Goal: Task Accomplishment & Management: Manage account settings

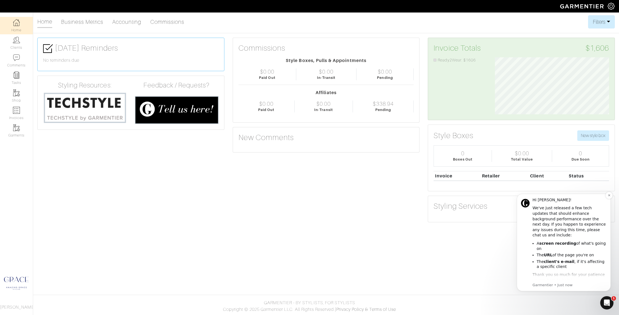
scroll to position [8, 0]
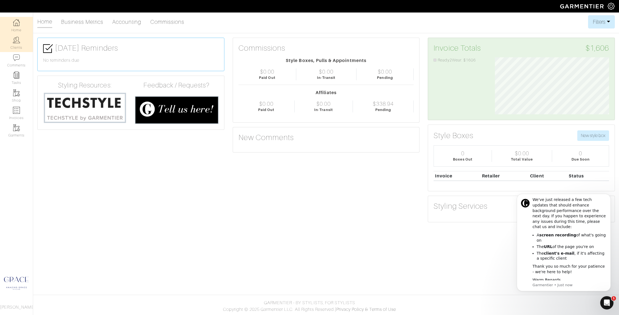
click at [17, 48] on link "Clients" at bounding box center [16, 42] width 33 height 17
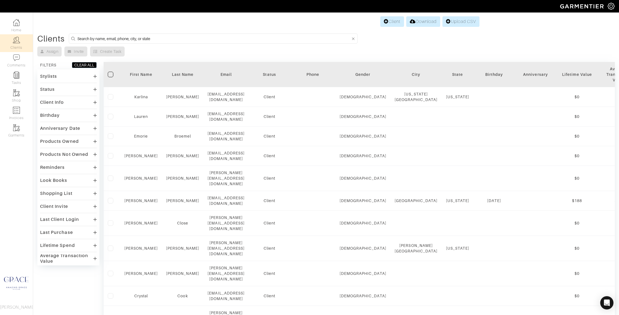
click at [83, 38] on input at bounding box center [214, 38] width 274 height 7
type input "liz rider"
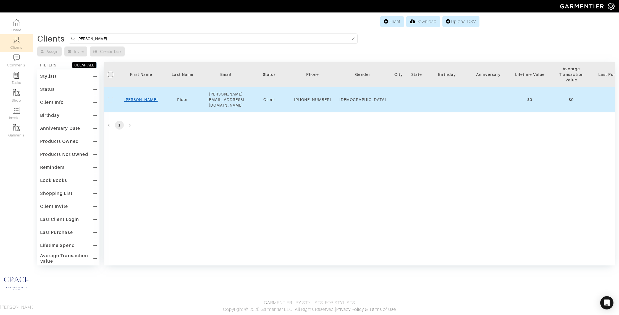
click at [139, 98] on link "Liz" at bounding box center [140, 99] width 33 height 4
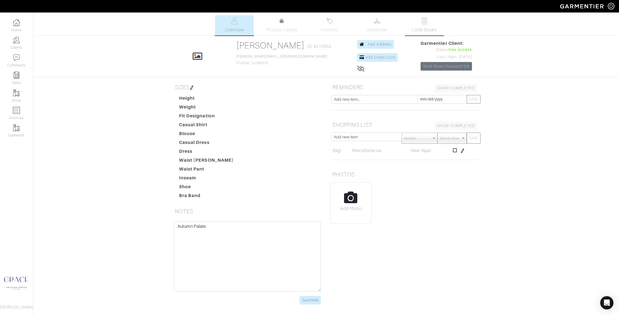
click at [421, 19] on img at bounding box center [424, 20] width 7 height 7
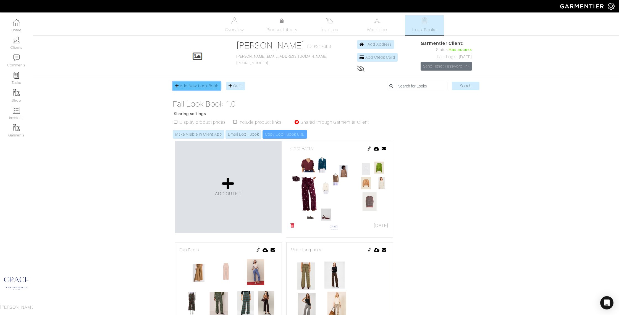
click at [199, 83] on link "Add New Look Book" at bounding box center [197, 86] width 48 height 9
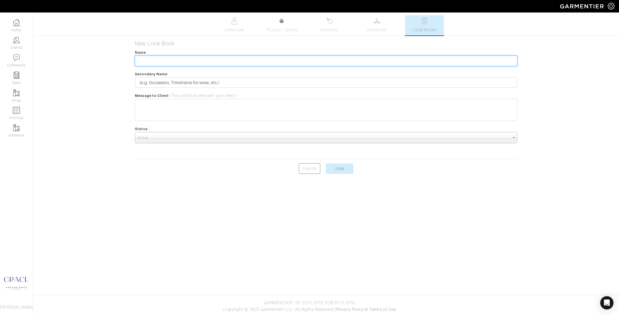
click at [226, 62] on input "text" at bounding box center [326, 61] width 382 height 11
type input "Business Record Breakfast"
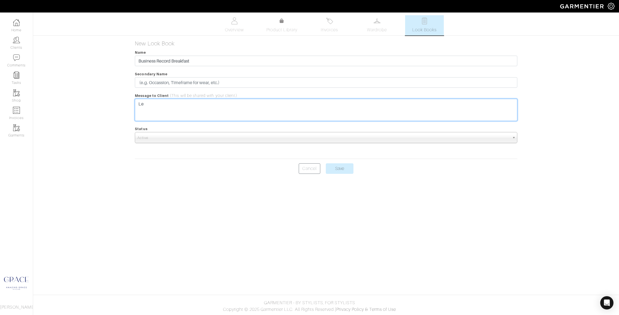
type trix-editor "<div>L</div>"
type trix-editor "<div>Liz -- here are several options for the Business Record breakfast. Let me …"
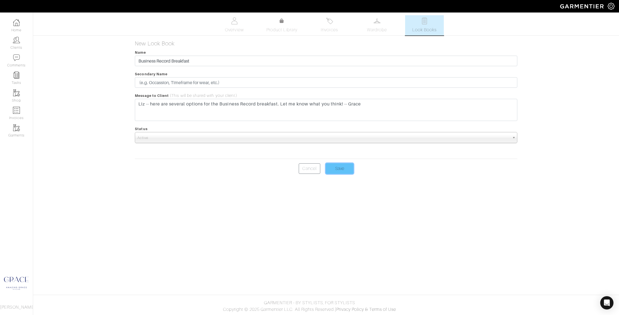
click at [338, 167] on input "Save" at bounding box center [340, 168] width 28 height 11
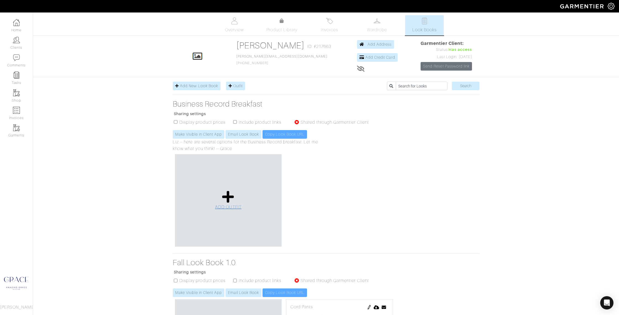
click at [224, 203] on icon at bounding box center [228, 196] width 12 height 13
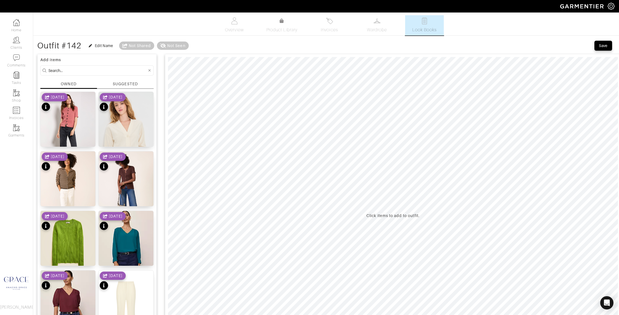
click at [69, 82] on div "OWNED" at bounding box center [68, 84] width 15 height 6
click at [79, 70] on input at bounding box center [97, 70] width 99 height 7
type input "skirt"
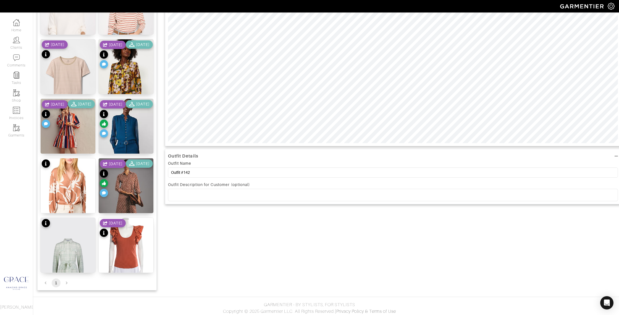
scroll to position [233, 0]
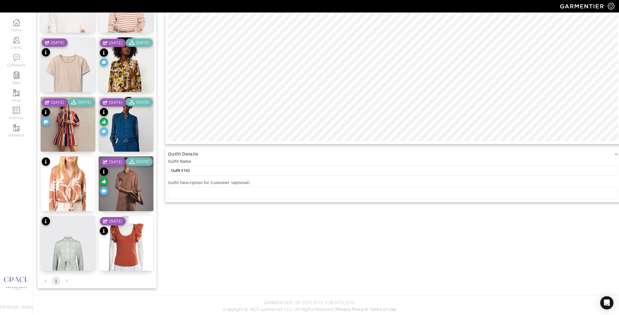
click at [65, 280] on li "pagination navigation" at bounding box center [66, 280] width 11 height 9
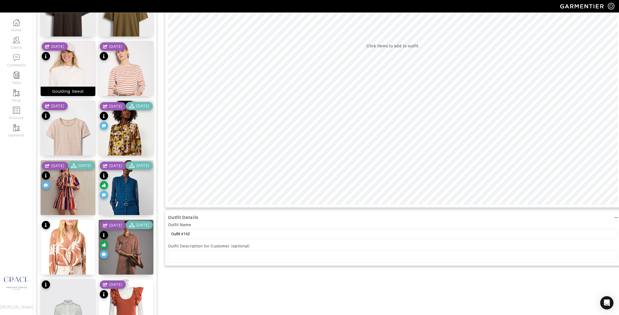
scroll to position [0, 0]
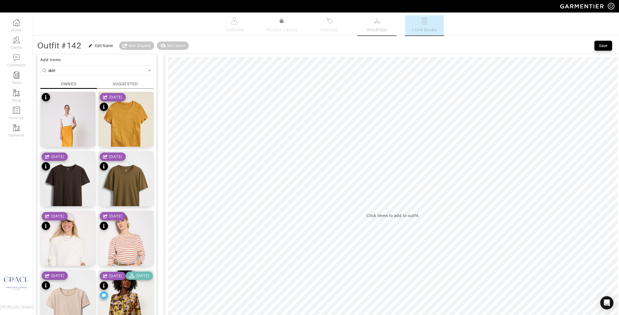
click at [375, 25] on link "Wardrobe" at bounding box center [377, 25] width 39 height 20
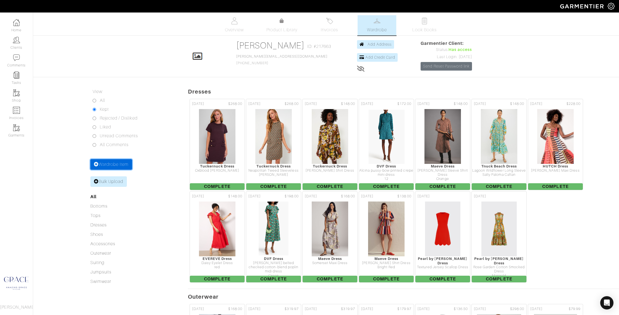
click at [126, 163] on link "Wardrobe Item" at bounding box center [111, 164] width 42 height 11
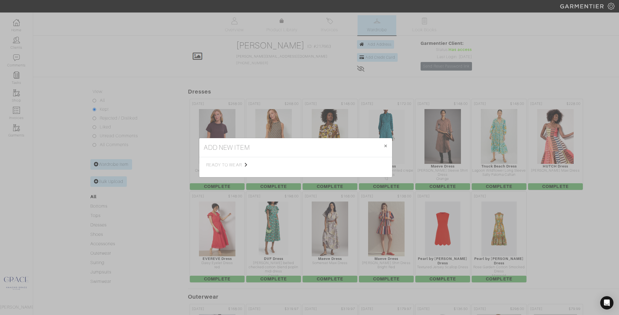
click at [234, 162] on span "ready to wear" at bounding box center [234, 164] width 56 height 7
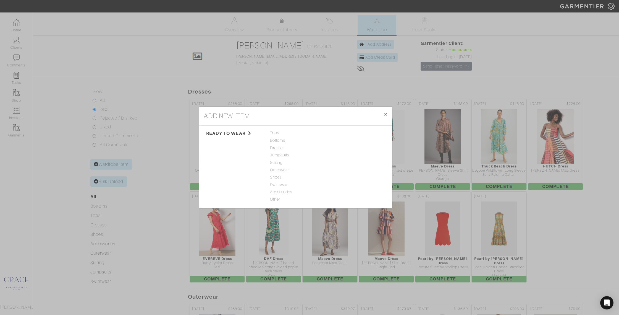
click at [278, 140] on span "Bottoms" at bounding box center [295, 140] width 51 height 6
click at [336, 162] on link "Skirt" at bounding box center [334, 162] width 8 height 4
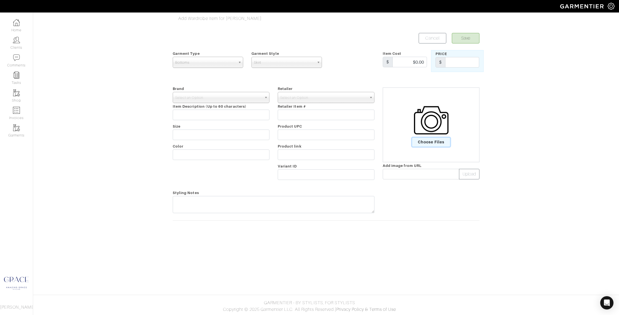
click at [433, 142] on span "Choose Files" at bounding box center [431, 141] width 38 height 9
click at [0, 0] on input "Choose Files" at bounding box center [0, 0] width 0 height 0
click at [200, 96] on span "Select an Option" at bounding box center [218, 97] width 87 height 11
type input "lela"
click at [202, 113] on li "Lela Rose" at bounding box center [221, 115] width 94 height 7
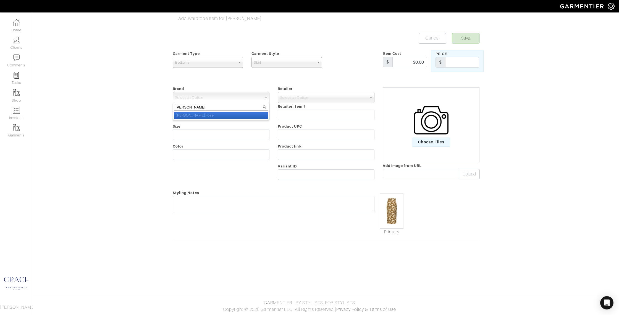
select select "Lela Rose"
click at [200, 116] on input "text" at bounding box center [221, 114] width 97 height 11
type input "Floral Pencil Skirt"
click at [182, 134] on input "text" at bounding box center [221, 134] width 97 height 11
type input "10"
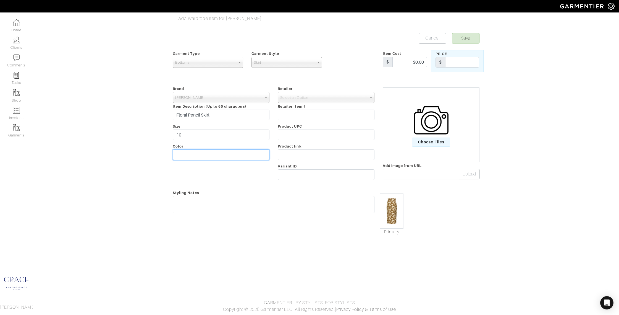
click at [185, 152] on input "text" at bounding box center [221, 154] width 97 height 11
type input "Cedar Floral"
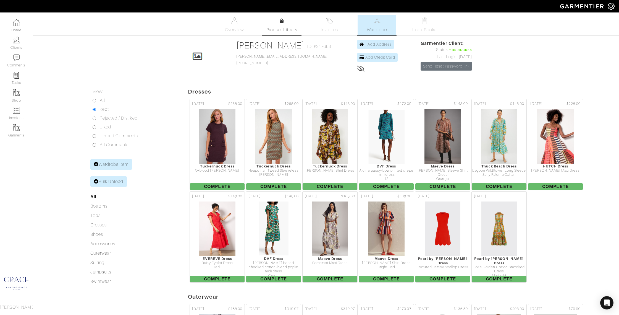
click at [283, 28] on span "Product Library" at bounding box center [282, 30] width 31 height 7
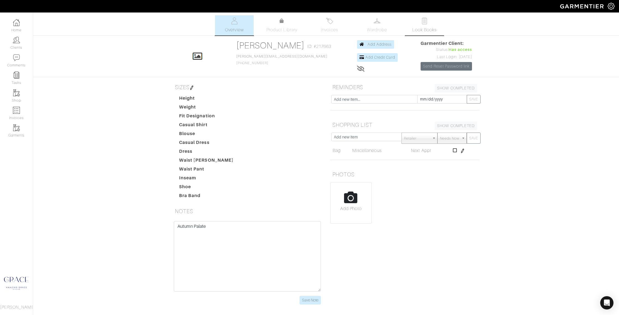
click at [420, 27] on span "Look Books" at bounding box center [424, 30] width 25 height 7
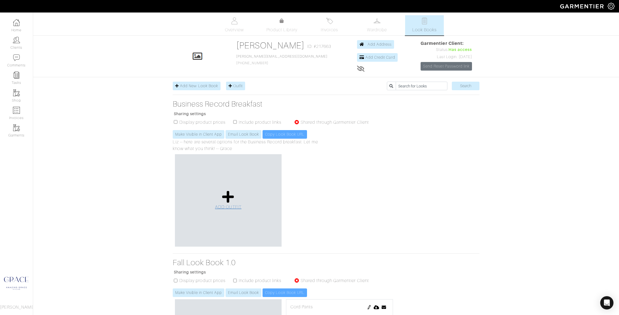
click at [229, 193] on icon at bounding box center [228, 196] width 12 height 13
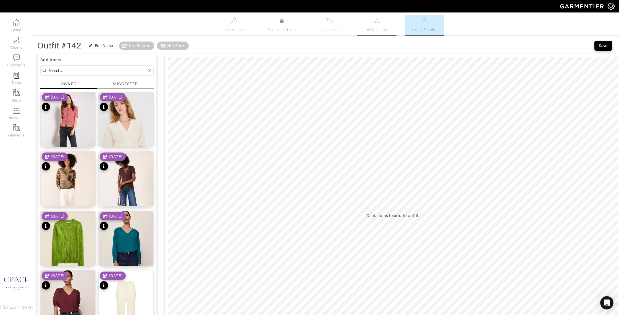
click at [380, 23] on img at bounding box center [377, 20] width 7 height 7
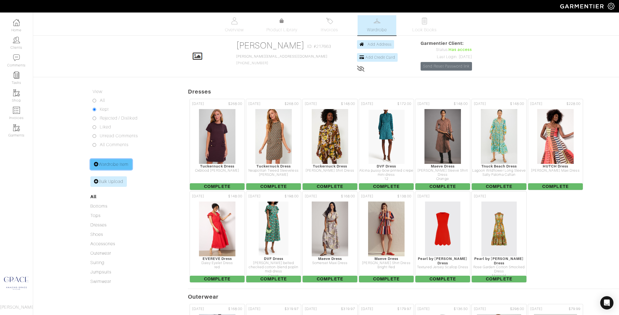
click at [117, 164] on link "Wardrobe Item" at bounding box center [111, 164] width 42 height 11
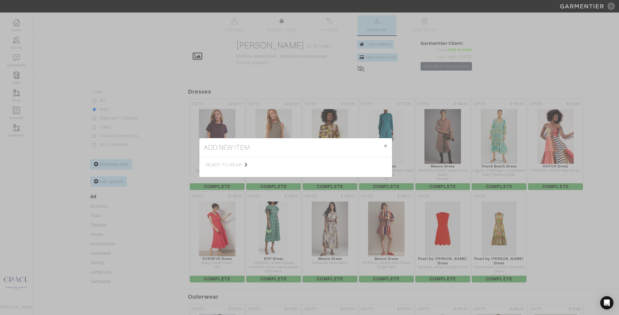
click at [225, 165] on span "ready to wear" at bounding box center [234, 164] width 56 height 7
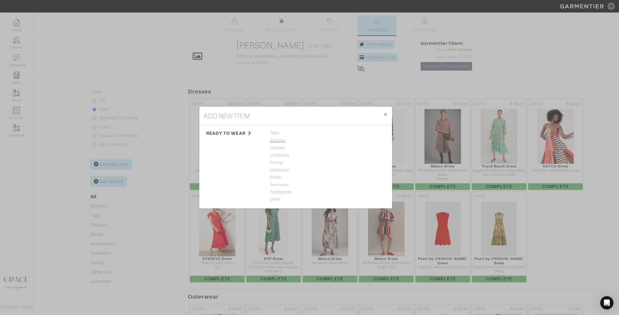
click at [281, 139] on span "Bottoms" at bounding box center [295, 140] width 51 height 6
click at [335, 164] on div "Skirt" at bounding box center [355, 163] width 51 height 6
click at [335, 163] on link "Skirt" at bounding box center [334, 162] width 8 height 4
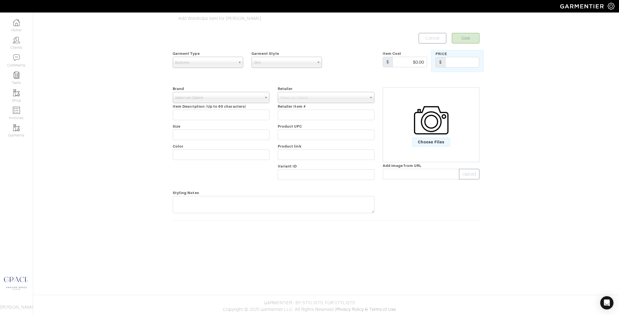
click at [220, 98] on span "Select an Option" at bounding box center [218, 97] width 87 height 11
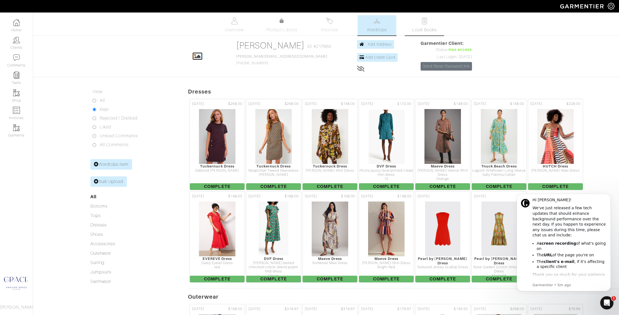
click at [426, 30] on span "Look Books" at bounding box center [424, 30] width 25 height 7
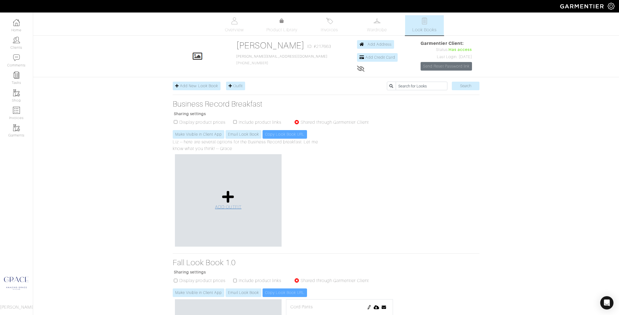
click at [227, 195] on icon at bounding box center [228, 196] width 12 height 13
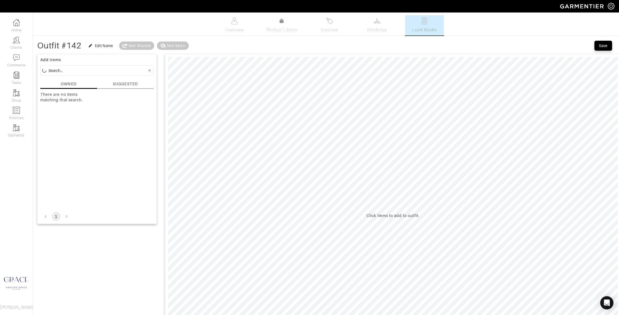
click at [105, 69] on input at bounding box center [97, 70] width 99 height 7
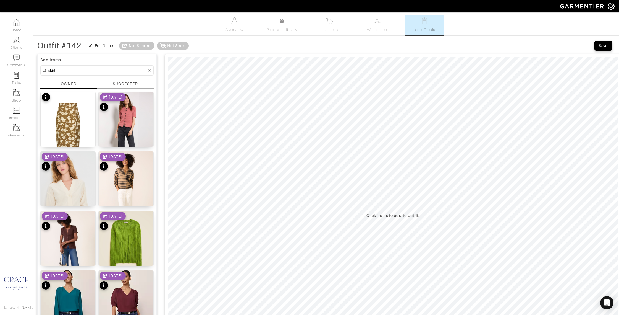
type input "skirt"
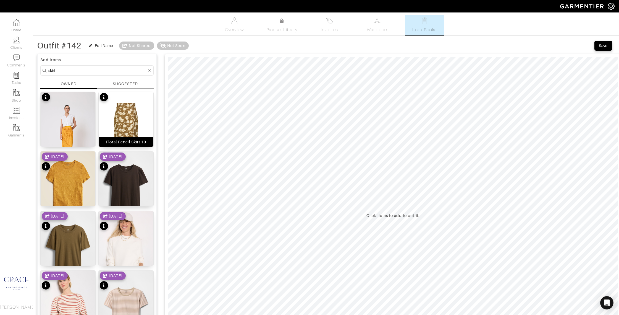
drag, startPoint x: 132, startPoint y: 141, endPoint x: 140, endPoint y: 136, distance: 9.8
click at [132, 141] on div "Floral Pencil Skirt 10" at bounding box center [126, 142] width 40 height 6
type input "25"
drag, startPoint x: 195, startPoint y: 48, endPoint x: 207, endPoint y: 49, distance: 12.0
click at [209, 48] on span at bounding box center [208, 49] width 6 height 6
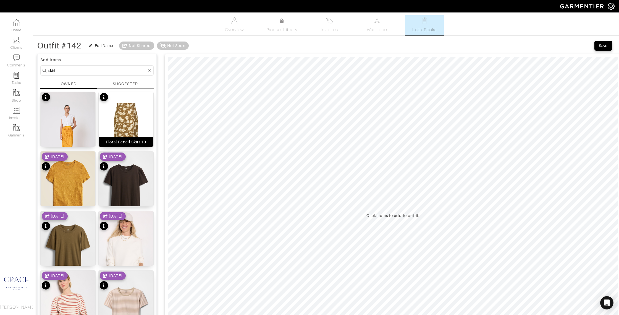
click at [110, 120] on img at bounding box center [126, 133] width 55 height 82
drag, startPoint x: 71, startPoint y: 70, endPoint x: 14, endPoint y: 67, distance: 57.9
click at [14, 67] on div "Company Settings Manage Subscription My Profile Stylists Sign Out Home Clients …" at bounding box center [309, 290] width 619 height 580
type input "top"
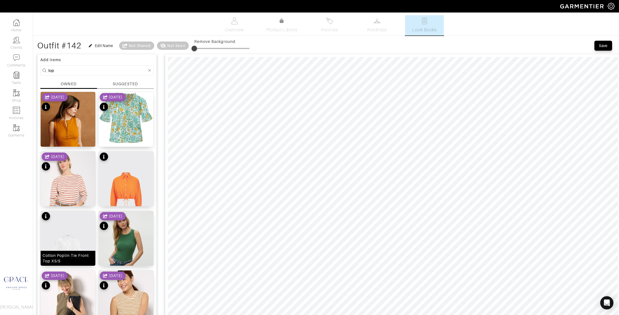
click at [65, 262] on div "Cotton Poplin Tie Front Top XS/S" at bounding box center [68, 257] width 51 height 11
type input "0"
drag, startPoint x: 195, startPoint y: 50, endPoint x: 196, endPoint y: 57, distance: 6.9
drag, startPoint x: 45, startPoint y: 69, endPoint x: 36, endPoint y: 68, distance: 8.9
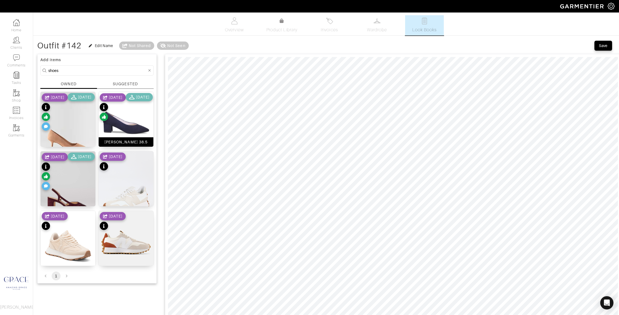
click at [134, 143] on div "Ingrid Heel 38.5" at bounding box center [126, 142] width 43 height 6
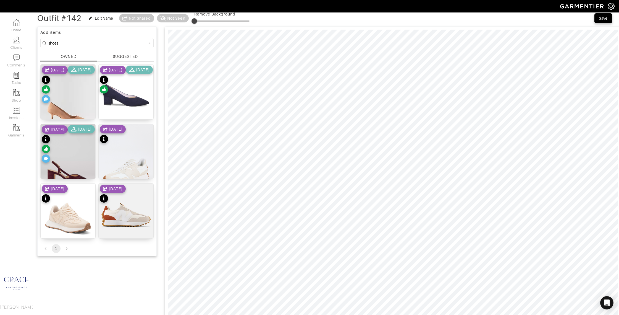
scroll to position [47, 0]
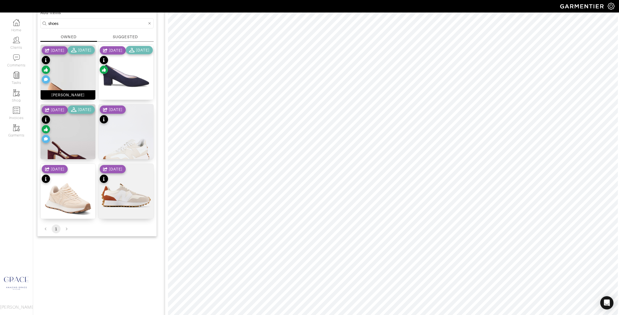
click at [68, 95] on div "[PERSON_NAME]" at bounding box center [67, 95] width 33 height 6
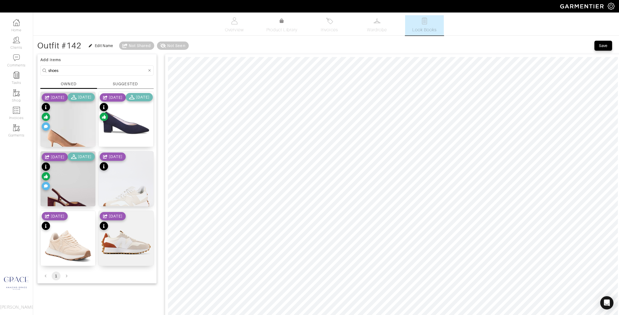
drag, startPoint x: 64, startPoint y: 67, endPoint x: 61, endPoint y: 68, distance: 3.2
click at [61, 68] on form "shoes" at bounding box center [96, 70] width 113 height 10
drag, startPoint x: 61, startPoint y: 70, endPoint x: 31, endPoint y: 67, distance: 30.0
click at [33, 67] on div "Company Settings Manage Subscription My Profile Stylists Sign Out Home Clients …" at bounding box center [309, 314] width 619 height 629
type input "jewelry"
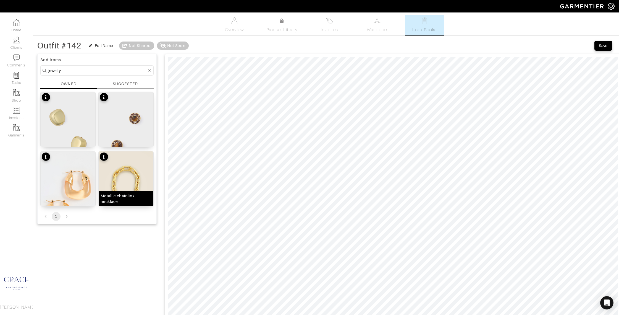
click at [141, 202] on div "Metallic chainlink necklace" at bounding box center [126, 198] width 51 height 11
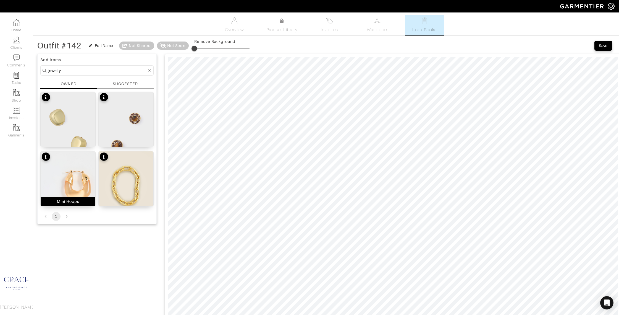
click at [72, 202] on div "Mini Hoops" at bounding box center [68, 202] width 22 height 6
click at [74, 142] on div "Gold Chunky Piper Studs" at bounding box center [67, 142] width 49 height 6
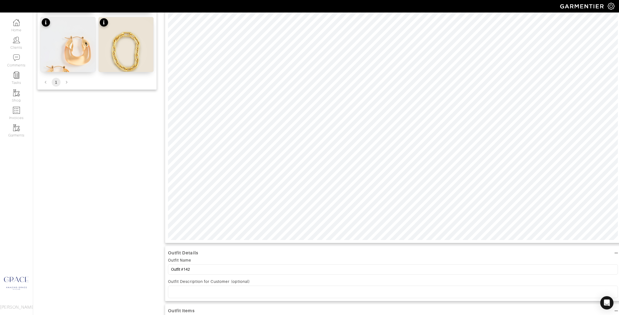
scroll to position [148, 0]
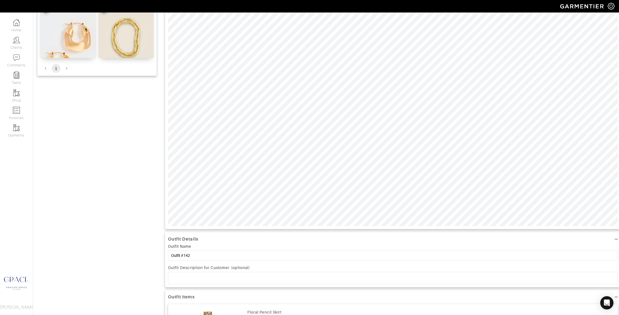
click at [183, 278] on p at bounding box center [393, 277] width 441 height 5
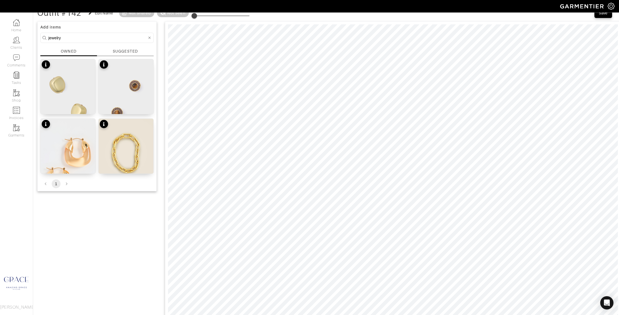
scroll to position [0, 0]
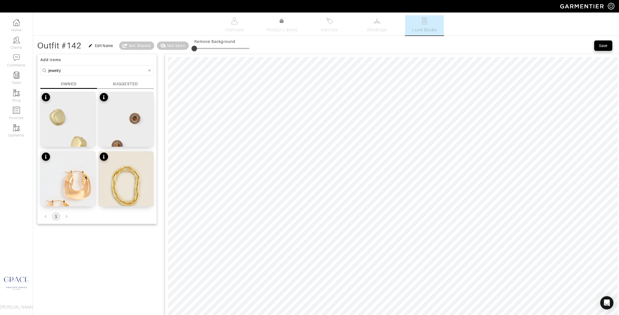
click at [602, 46] on div "Save" at bounding box center [603, 46] width 9 height 6
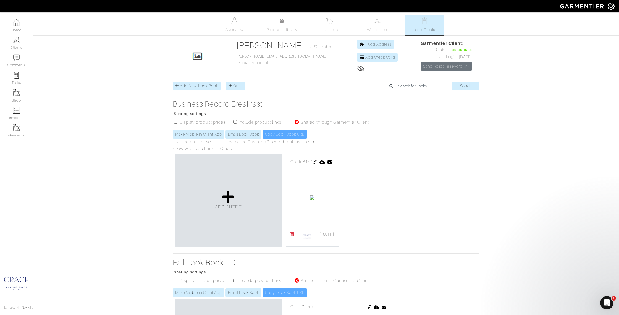
click at [317, 162] on img at bounding box center [315, 162] width 4 height 4
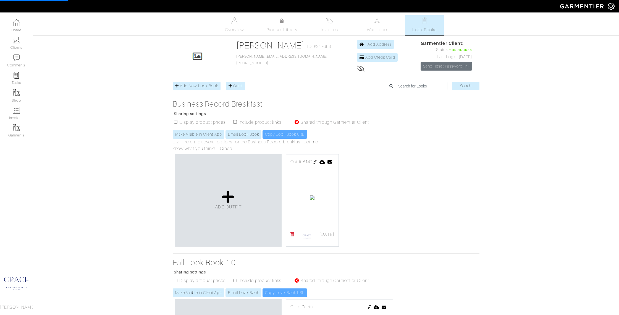
click at [317, 162] on img at bounding box center [315, 162] width 4 height 4
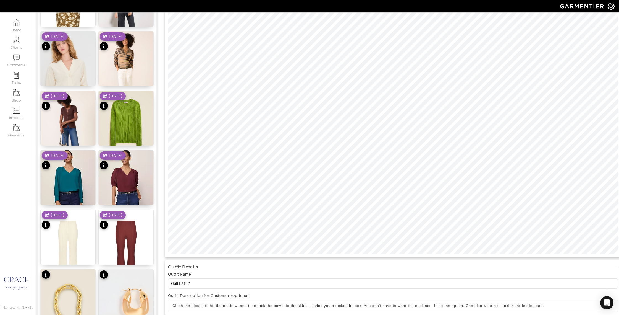
scroll to position [122, 0]
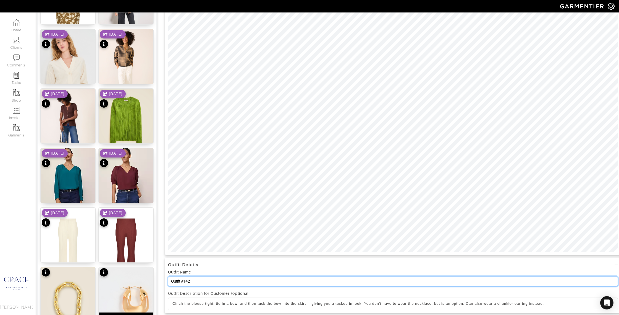
drag, startPoint x: 196, startPoint y: 279, endPoint x: 140, endPoint y: 280, distance: 56.4
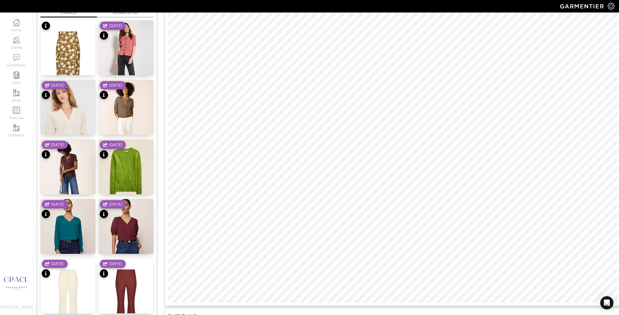
scroll to position [67, 0]
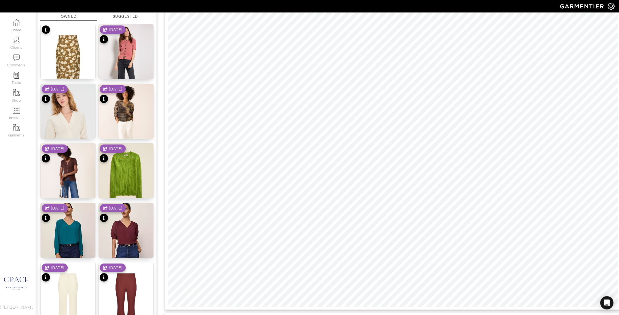
type input "Look 1"
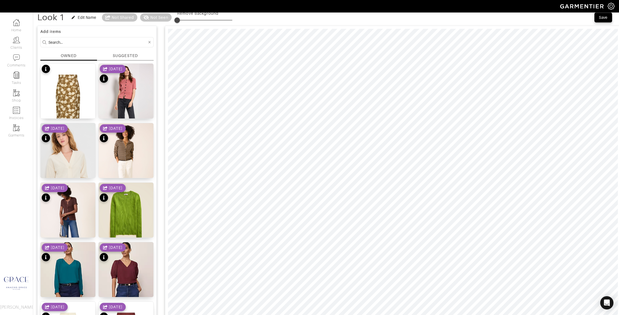
scroll to position [0, 0]
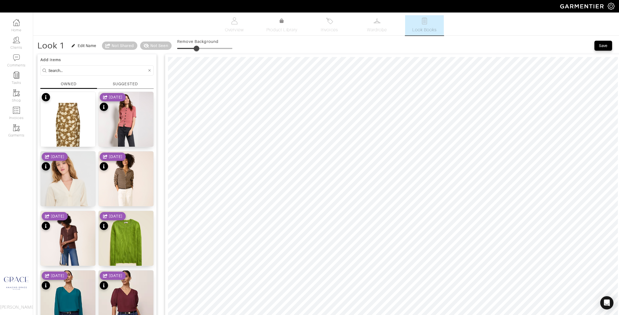
drag, startPoint x: 178, startPoint y: 49, endPoint x: 197, endPoint y: 49, distance: 18.5
click at [197, 49] on span at bounding box center [197, 49] width 6 height 6
click at [199, 50] on span at bounding box center [197, 49] width 6 height 6
drag, startPoint x: 199, startPoint y: 49, endPoint x: 188, endPoint y: 49, distance: 11.1
click at [187, 49] on span at bounding box center [187, 49] width 6 height 6
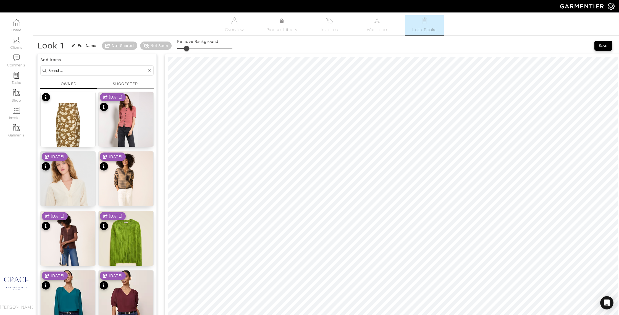
click at [186, 48] on span at bounding box center [187, 49] width 6 height 6
click at [186, 49] on span at bounding box center [186, 49] width 6 height 6
type input "19"
drag, startPoint x: 178, startPoint y: 48, endPoint x: 188, endPoint y: 48, distance: 10.0
click at [188, 48] on span at bounding box center [188, 49] width 6 height 6
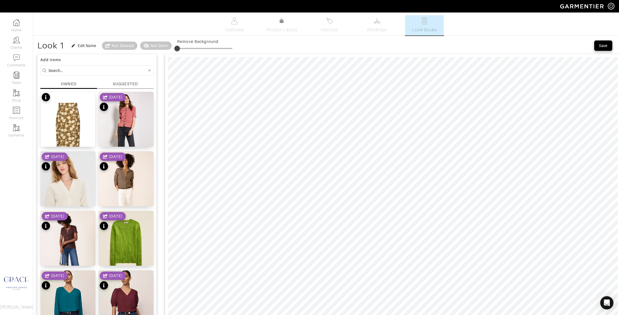
click at [605, 44] on div "Save" at bounding box center [603, 46] width 9 height 6
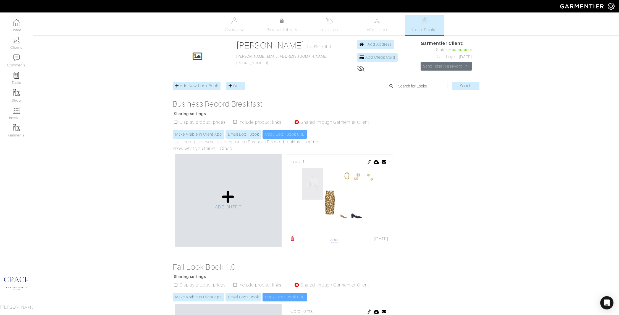
click at [225, 202] on icon at bounding box center [228, 196] width 12 height 13
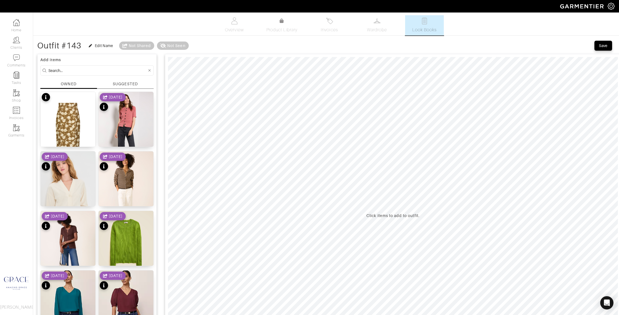
click at [70, 70] on input at bounding box center [97, 70] width 99 height 7
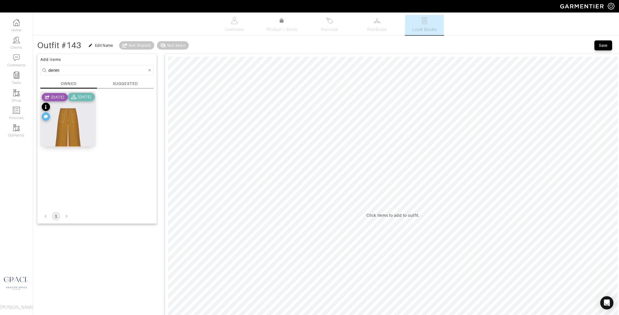
scroll to position [1, 0]
drag, startPoint x: 71, startPoint y: 70, endPoint x: 30, endPoint y: 68, distance: 40.7
click at [30, 68] on div "Company Settings Manage Subscription My Profile Stylists Sign Out Home Clients …" at bounding box center [309, 216] width 619 height 435
type input "vest"
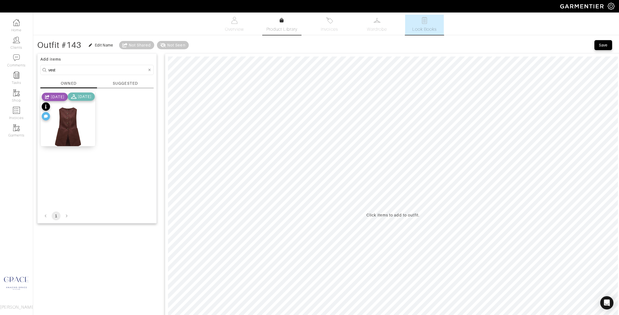
click at [285, 21] on link "Product Library" at bounding box center [282, 24] width 39 height 15
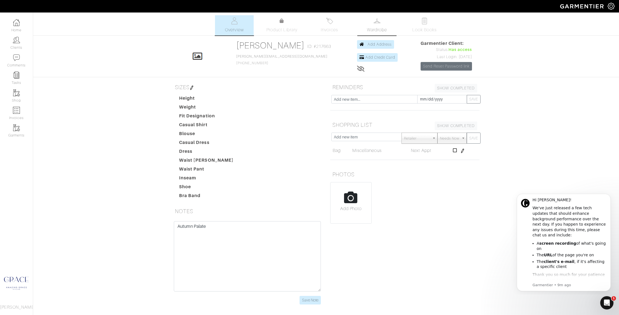
click at [377, 21] on img at bounding box center [377, 20] width 7 height 7
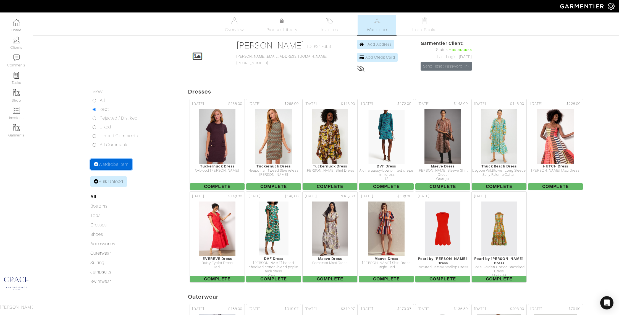
click at [118, 163] on link "Wardrobe Item" at bounding box center [111, 164] width 42 height 11
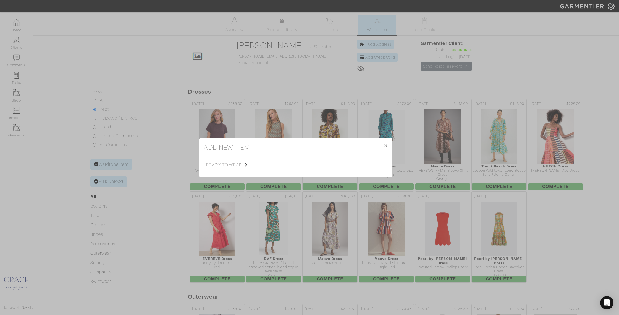
click at [242, 164] on span "ready to wear" at bounding box center [234, 164] width 56 height 7
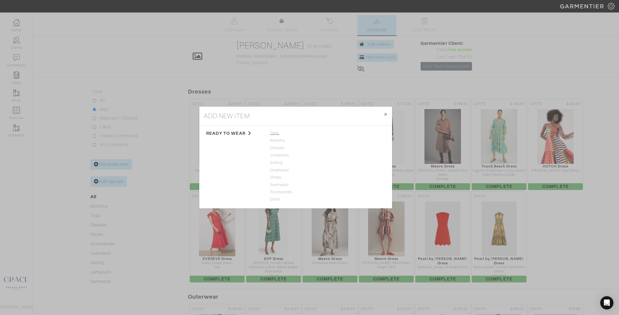
click at [278, 132] on span "Tops" at bounding box center [295, 133] width 51 height 6
click at [339, 154] on link "Blouse" at bounding box center [336, 155] width 12 height 4
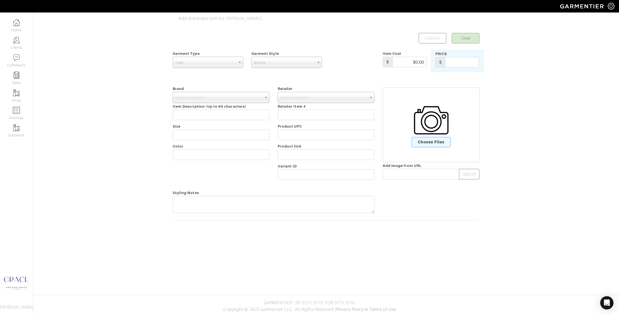
click at [424, 140] on span "Choose Files" at bounding box center [431, 141] width 38 height 9
click at [0, 0] on input "Choose Files" at bounding box center [0, 0] width 0 height 0
click at [209, 98] on span "Select an Option" at bounding box center [218, 97] width 87 height 11
type input "lela"
click at [202, 115] on li "Lela Rose" at bounding box center [221, 115] width 94 height 7
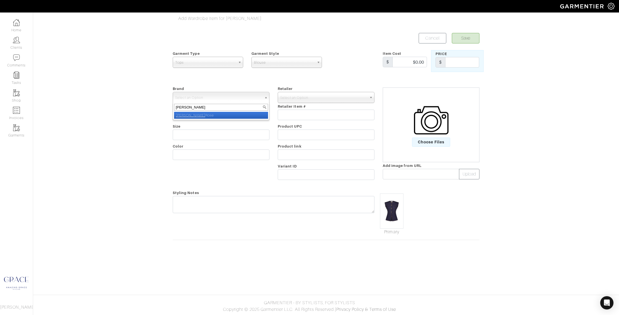
select select "Lela Rose"
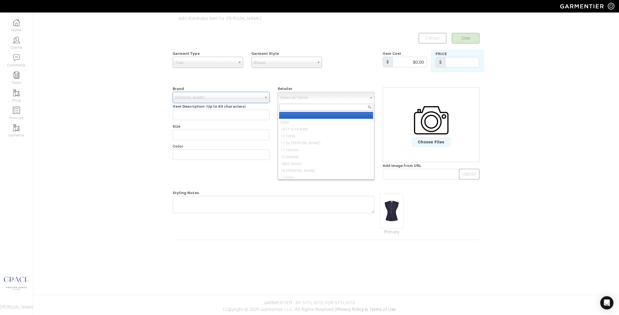
click at [282, 98] on span "Select an Option" at bounding box center [323, 97] width 87 height 11
type input "lela"
drag, startPoint x: 286, startPoint y: 116, endPoint x: 208, endPoint y: 116, distance: 78.0
click at [286, 116] on em "Lela" at bounding box center [296, 115] width 30 height 4
select select "2450"
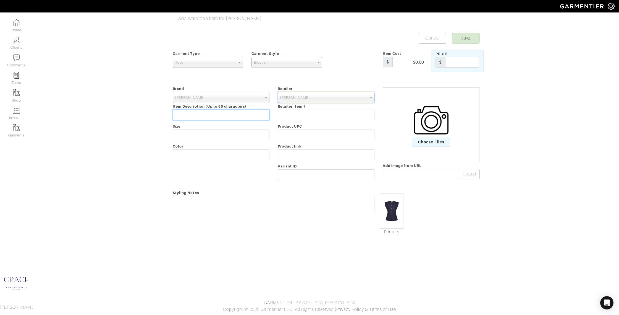
click at [209, 113] on input "text" at bounding box center [221, 114] width 97 height 11
type input "D"
type input "Stretch Denim Vest"
click at [189, 135] on input "text" at bounding box center [221, 134] width 97 height 11
type input "8"
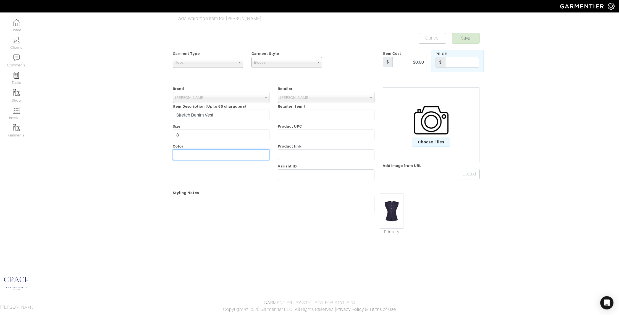
click at [191, 155] on input "text" at bounding box center [221, 154] width 97 height 11
type input "Midnight"
click at [466, 37] on button "Save" at bounding box center [466, 38] width 28 height 11
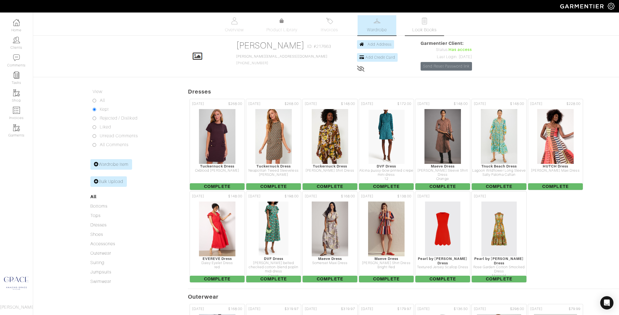
click at [419, 27] on span "Look Books" at bounding box center [424, 30] width 25 height 7
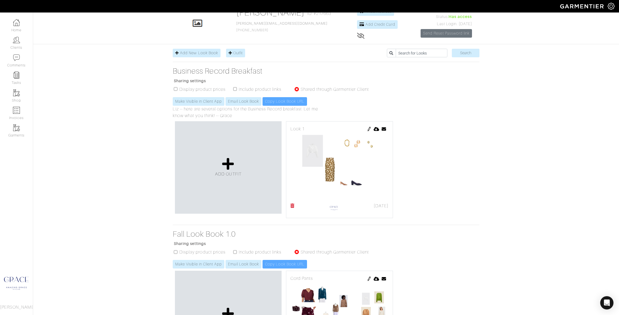
scroll to position [30, 0]
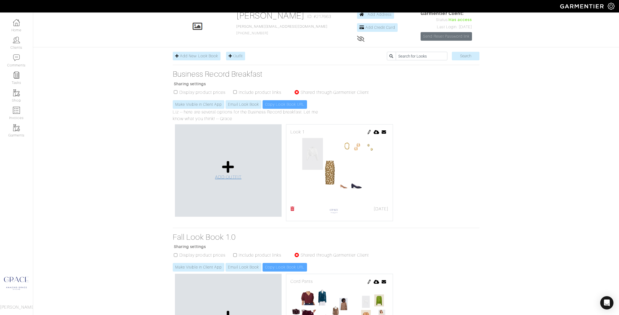
click at [230, 166] on icon at bounding box center [228, 166] width 12 height 13
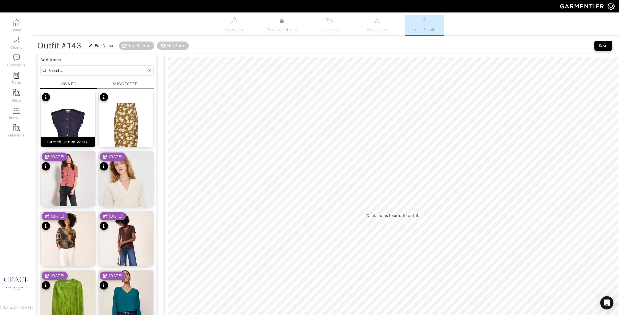
click at [75, 143] on div "Stretch Denim Vest 8" at bounding box center [67, 142] width 41 height 6
drag, startPoint x: 133, startPoint y: 142, endPoint x: 165, endPoint y: 138, distance: 31.8
click at [134, 141] on div "Floral Pencil Skirt 10" at bounding box center [126, 142] width 40 height 6
click at [61, 72] on input at bounding box center [97, 70] width 99 height 7
type input "shoes"
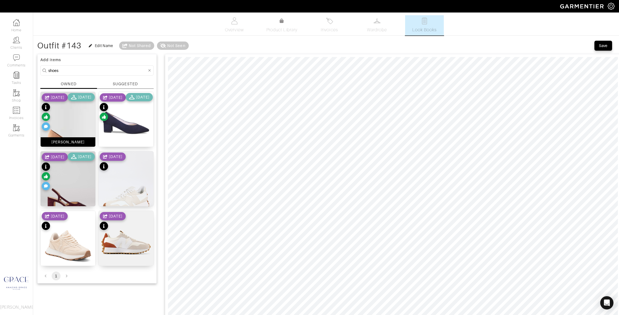
click at [64, 143] on div "[PERSON_NAME]" at bounding box center [67, 142] width 33 height 6
type input "34"
drag, startPoint x: 194, startPoint y: 47, endPoint x: 214, endPoint y: 48, distance: 19.9
click at [214, 48] on span at bounding box center [213, 49] width 6 height 6
click at [58, 71] on input "shoes" at bounding box center [97, 70] width 99 height 7
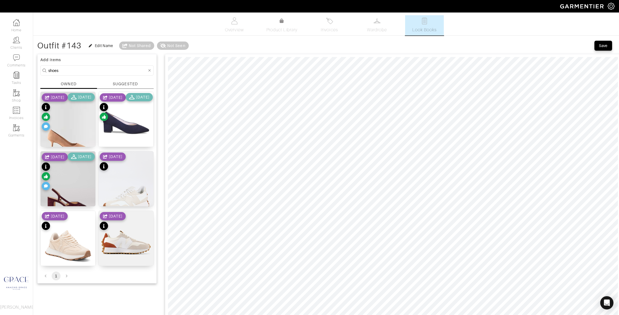
drag, startPoint x: 59, startPoint y: 71, endPoint x: 35, endPoint y: 70, distance: 24.1
click at [36, 70] on div "Outfit #143 Edit Name Not Shared Not Seen Save Add items shoes OWNED SUGGESTED …" at bounding box center [326, 312] width 586 height 544
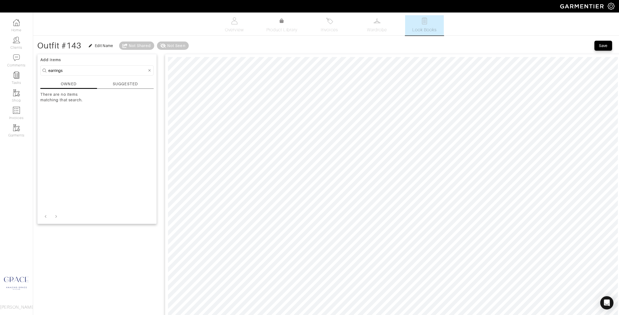
drag, startPoint x: 126, startPoint y: 83, endPoint x: 59, endPoint y: 72, distance: 68.0
click at [126, 83] on div "SUGGESTED" at bounding box center [125, 84] width 25 height 6
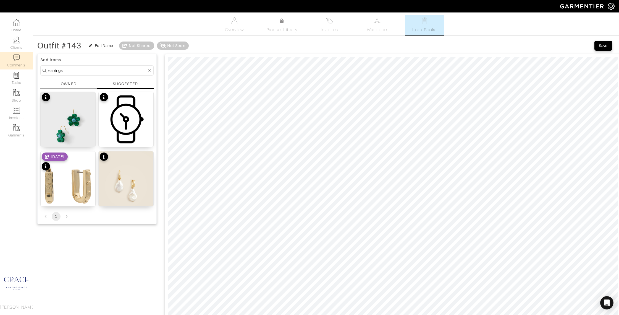
drag, startPoint x: 64, startPoint y: 69, endPoint x: 22, endPoint y: 66, distance: 43.0
click at [22, 66] on div "Company Settings Manage Subscription My Profile Stylists Sign Out Home Clients …" at bounding box center [309, 292] width 619 height 584
type input "jewelry"
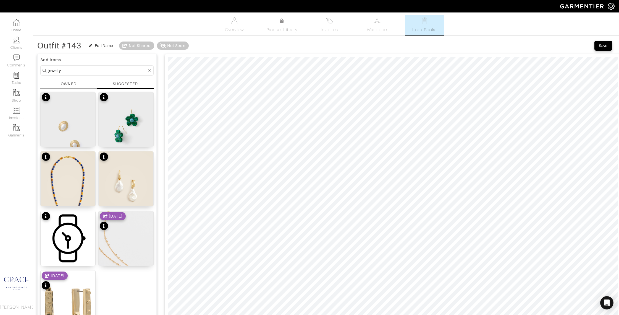
click at [68, 83] on div "OWNED" at bounding box center [68, 84] width 15 height 6
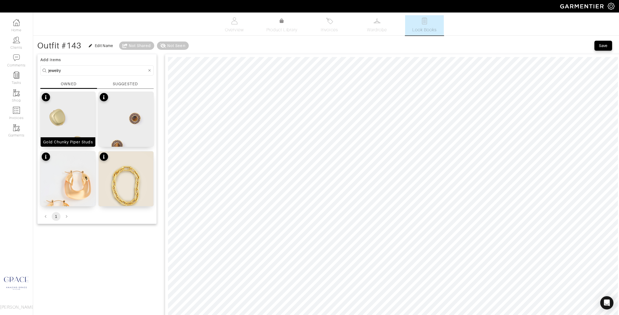
drag, startPoint x: 77, startPoint y: 143, endPoint x: 83, endPoint y: 143, distance: 6.1
click at [77, 143] on div "Gold Chunky Piper Studs" at bounding box center [67, 142] width 49 height 6
type input "12"
drag, startPoint x: 196, startPoint y: 49, endPoint x: 202, endPoint y: 49, distance: 6.4
click at [202, 49] on span at bounding box center [201, 49] width 6 height 6
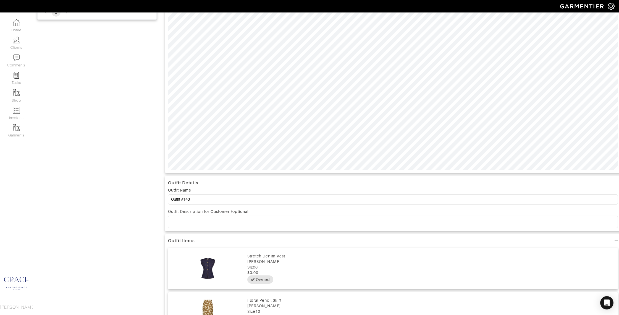
scroll to position [210, 0]
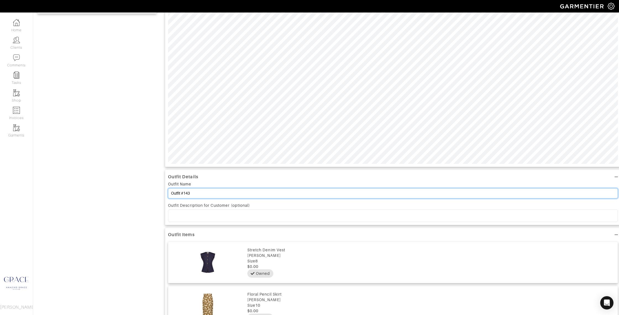
drag, startPoint x: 199, startPoint y: 192, endPoint x: 154, endPoint y: 192, distance: 44.2
click at [154, 192] on div "Add items jewelry OWNED SUGGESTED Gold Chunky Piper Studs Tiger's Eye Emery Stu…" at bounding box center [326, 130] width 578 height 578
type input "Outfit 2"
click at [192, 214] on p at bounding box center [393, 215] width 441 height 5
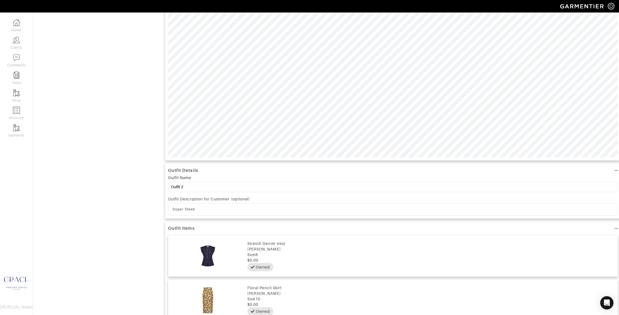
scroll to position [222, 0]
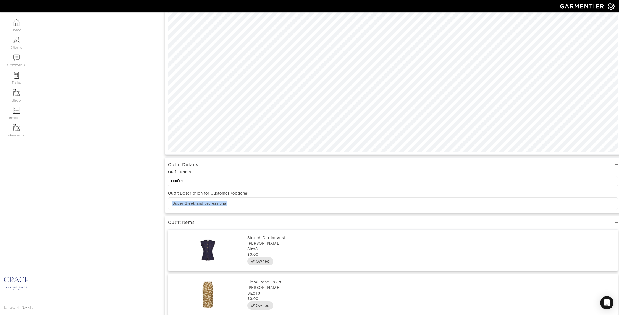
drag, startPoint x: 234, startPoint y: 203, endPoint x: 122, endPoint y: 199, distance: 111.5
click at [122, 199] on div "Add items jewelry OWNED SUGGESTED Gold Chunky Piper Studs Tiger's Eye Emery Stu…" at bounding box center [326, 118] width 578 height 578
click at [240, 204] on p "Super Sleek and professional" at bounding box center [393, 203] width 441 height 5
drag, startPoint x: 264, startPoint y: 205, endPoint x: 238, endPoint y: 202, distance: 26.1
click at [238, 202] on p "Super Sleek and professional, but not" at bounding box center [393, 203] width 441 height 5
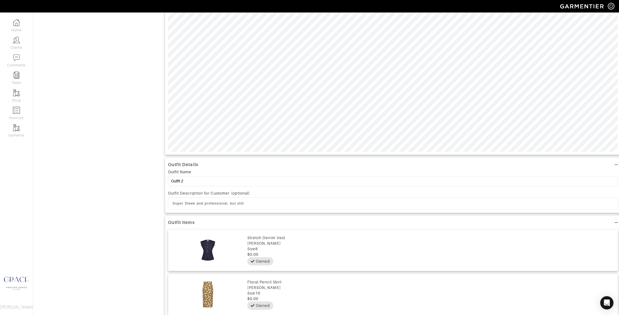
scroll to position [223, 0]
drag, startPoint x: 248, startPoint y: 203, endPoint x: 130, endPoint y: 198, distance: 117.9
click at [130, 198] on div "Add items jewelry OWNED SUGGESTED Gold Chunky Piper Studs Tiger's Eye Emery Stu…" at bounding box center [326, 118] width 578 height 578
click at [251, 205] on p "Super Sleek and professional, but still" at bounding box center [393, 202] width 441 height 5
drag, startPoint x: 251, startPoint y: 205, endPoint x: 150, endPoint y: 198, distance: 101.1
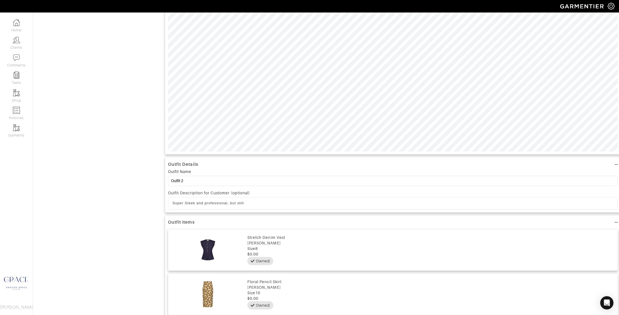
click at [150, 198] on div "Add items jewelry OWNED SUGGESTED Gold Chunky Piper Studs Tiger's Eye Emery Stu…" at bounding box center [326, 118] width 578 height 578
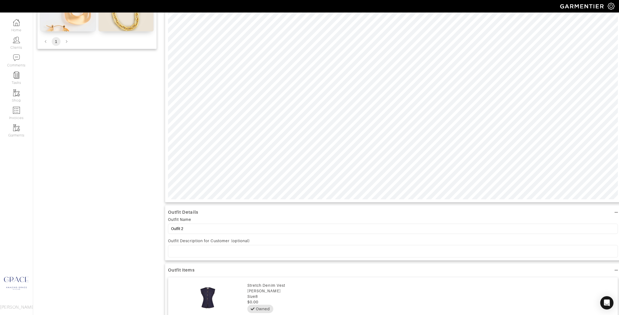
scroll to position [0, 0]
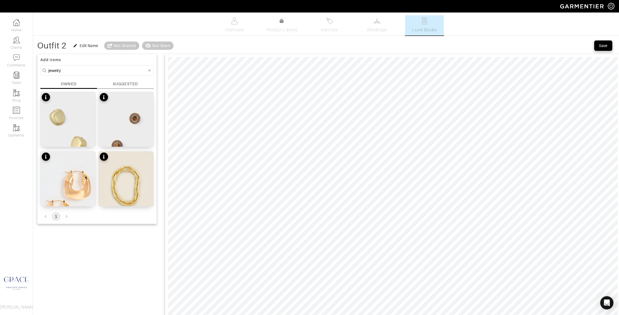
click at [600, 44] on div "Save" at bounding box center [603, 46] width 9 height 6
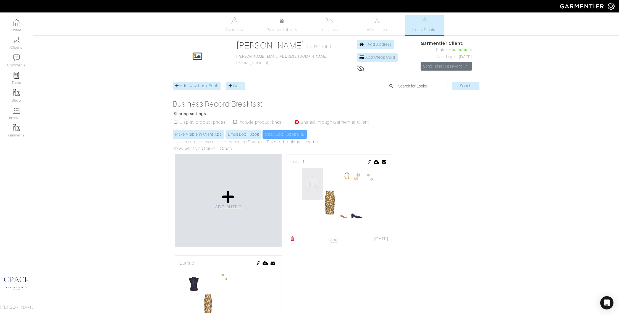
click at [227, 199] on icon at bounding box center [228, 196] width 12 height 13
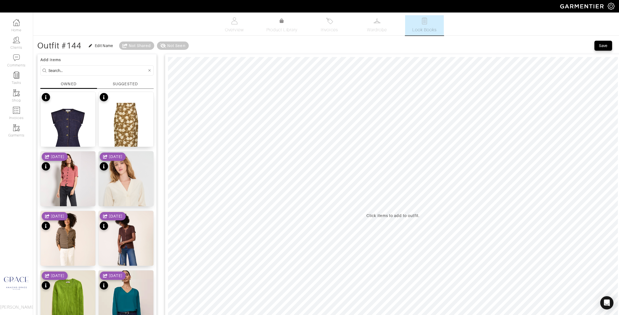
click at [80, 70] on input at bounding box center [97, 70] width 99 height 7
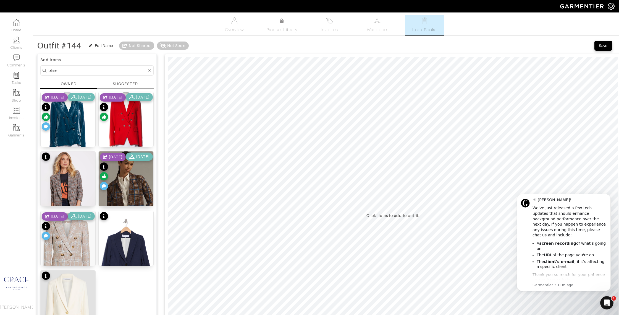
click at [126, 82] on div "SUGGESTED" at bounding box center [125, 84] width 25 height 6
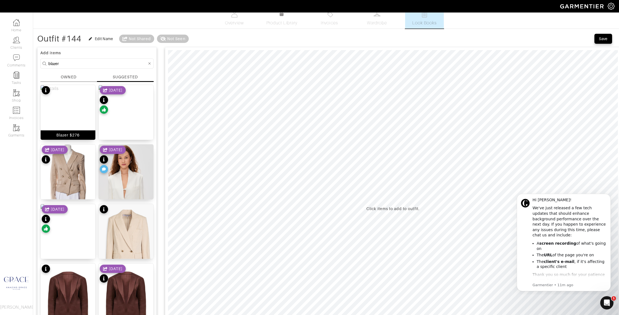
scroll to position [10, 0]
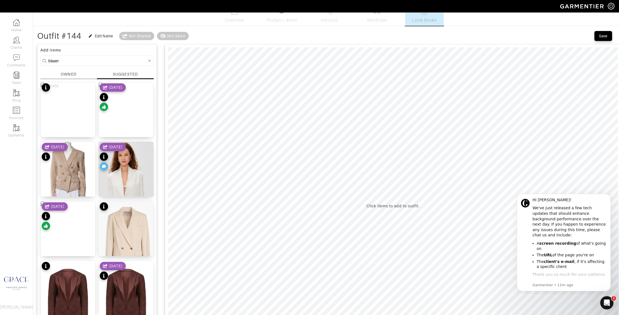
click at [65, 74] on div "OWNED" at bounding box center [68, 74] width 15 height 6
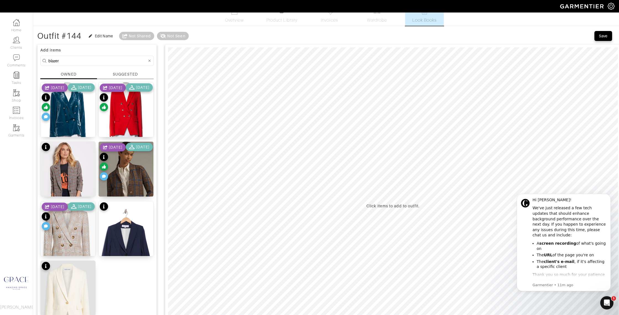
drag, startPoint x: 61, startPoint y: 60, endPoint x: 34, endPoint y: 59, distance: 26.6
click at [34, 60] on div "Outfit #144 Edit Name Not Shared Not Seen Save Add items blazer OWNED SUGGESTED…" at bounding box center [326, 227] width 586 height 395
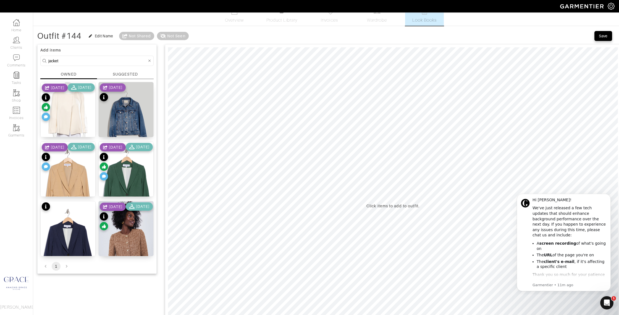
drag, startPoint x: 63, startPoint y: 60, endPoint x: 35, endPoint y: 60, distance: 28.5
click at [34, 60] on div "Outfit #144 Edit Name Not Shared Not Seen Save Add items jacket OWNED SUGGESTED…" at bounding box center [326, 227] width 586 height 395
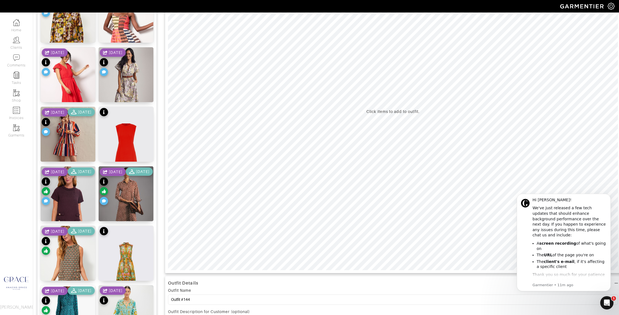
scroll to position [0, 0]
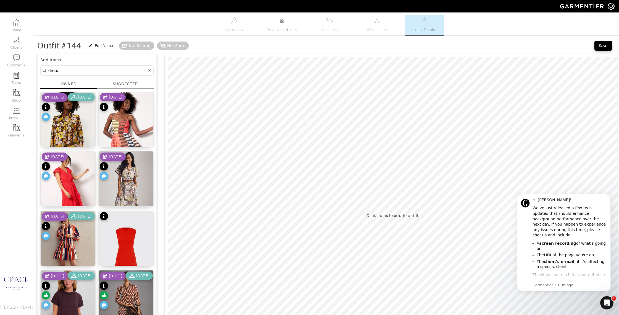
click at [73, 83] on div "OWNED" at bounding box center [68, 84] width 15 height 6
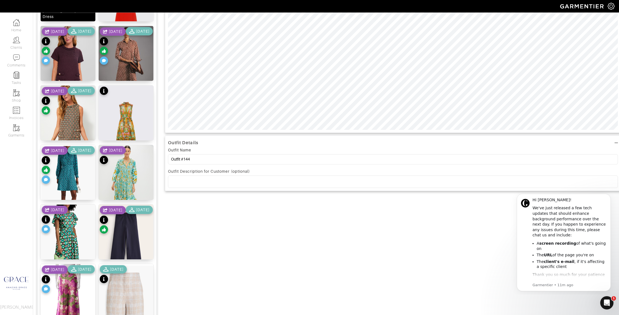
scroll to position [247, 0]
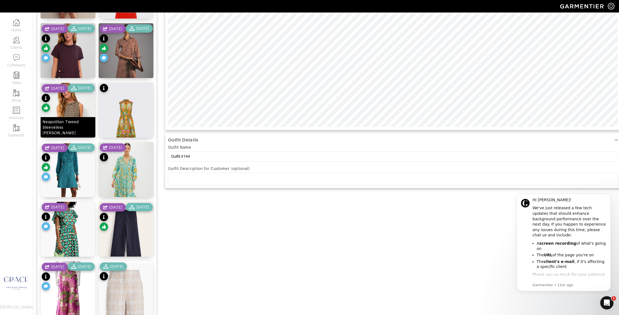
click at [77, 131] on div "Neapolitan Tweed Sleeveless Jackie Dress" at bounding box center [68, 127] width 51 height 17
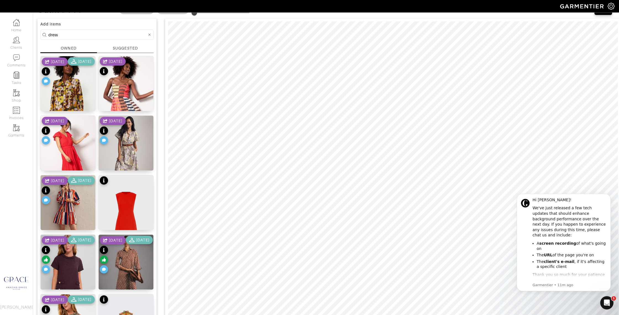
scroll to position [0, 0]
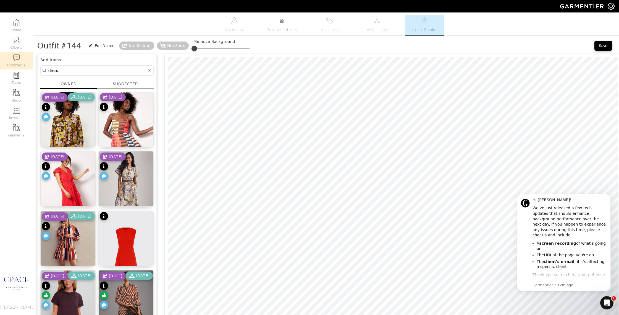
drag, startPoint x: 73, startPoint y: 71, endPoint x: 16, endPoint y: 67, distance: 57.1
type input "shoe"
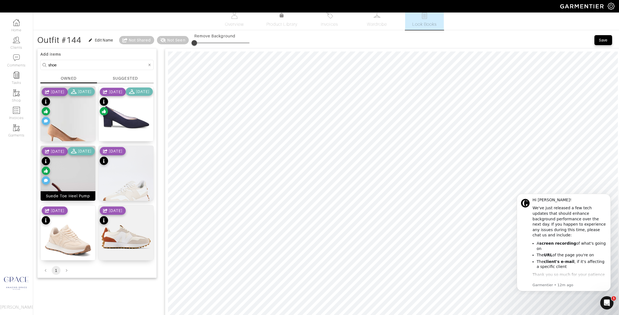
scroll to position [6, 0]
click at [79, 198] on div "Suede Toe Heel Pump" at bounding box center [68, 196] width 44 height 6
type input "0"
drag, startPoint x: 201, startPoint y: 41, endPoint x: 148, endPoint y: 39, distance: 52.5
click at [148, 40] on div "Outfit #144 Edit Name Not Shared Not Seen Remove Background" at bounding box center [143, 39] width 212 height 11
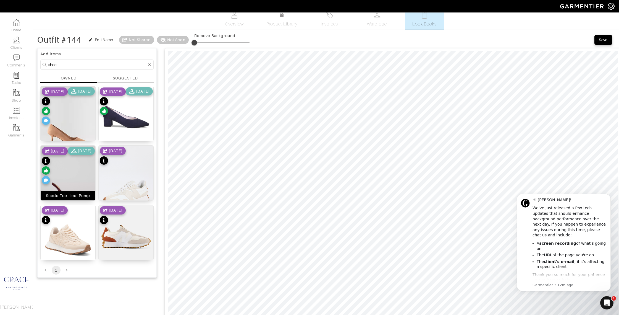
scroll to position [6, 0]
drag, startPoint x: 65, startPoint y: 197, endPoint x: 67, endPoint y: 196, distance: 2.8
click at [65, 197] on div "Suede Toe Heel Pump" at bounding box center [68, 195] width 44 height 6
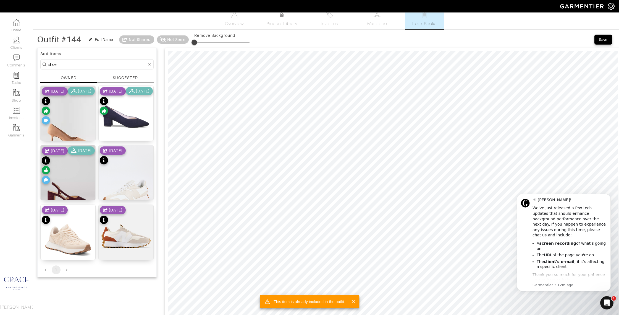
scroll to position [6, 0]
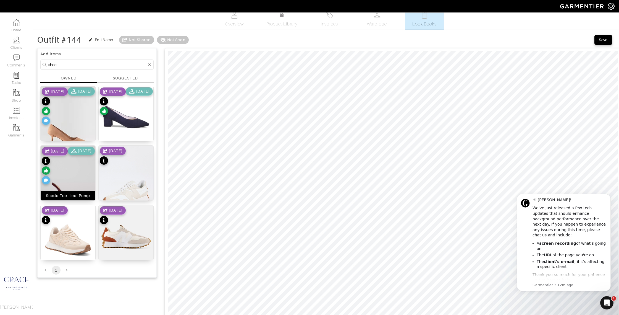
click at [72, 196] on div "Suede Toe Heel Pump" at bounding box center [68, 196] width 44 height 6
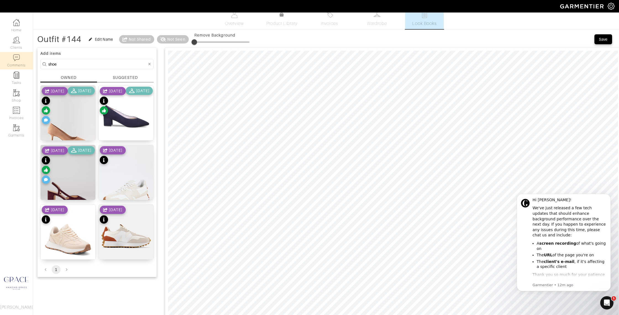
drag, startPoint x: 61, startPoint y: 63, endPoint x: 28, endPoint y: 62, distance: 32.6
click at [28, 62] on div "Company Settings Manage Subscription My Profile Stylists Sign Out Home Clients …" at bounding box center [309, 264] width 619 height 540
type input "jewelry"
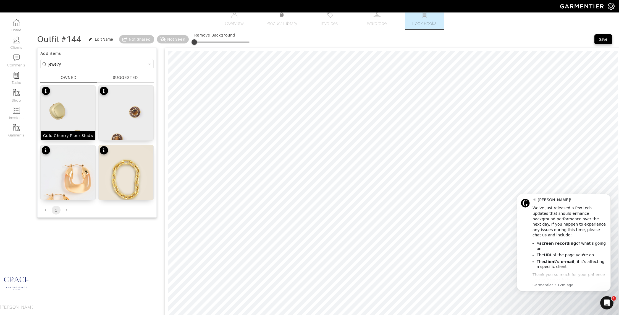
click at [81, 133] on div "Gold Chunky Piper Studs" at bounding box center [67, 136] width 49 height 6
type input "17"
drag, startPoint x: 196, startPoint y: 41, endPoint x: 205, endPoint y: 41, distance: 8.6
click at [205, 41] on span at bounding box center [204, 42] width 6 height 6
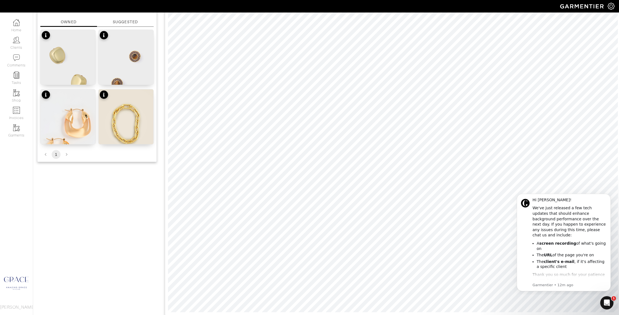
scroll to position [0, 0]
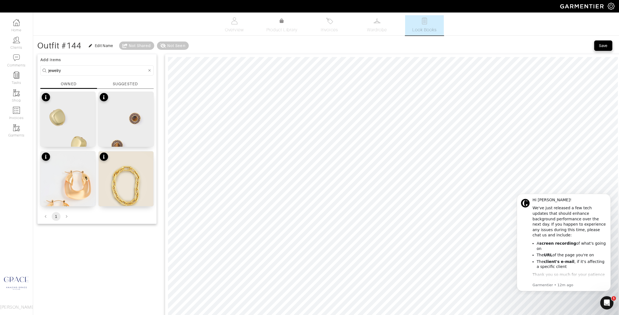
click at [603, 45] on div "Save" at bounding box center [603, 46] width 9 height 6
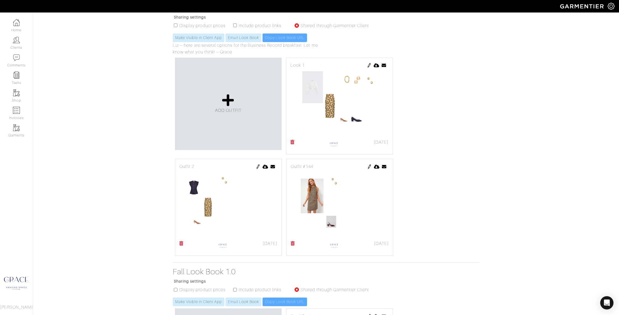
scroll to position [106, 0]
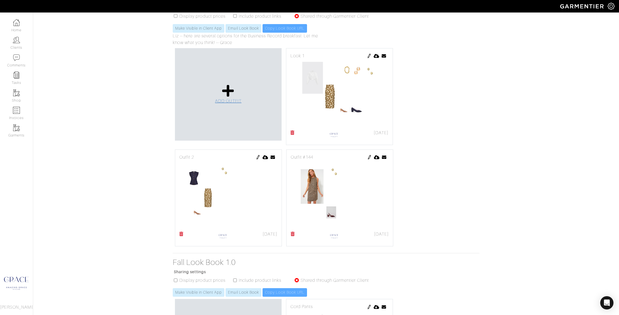
click at [231, 103] on span "ADD OUTFIT" at bounding box center [228, 100] width 27 height 5
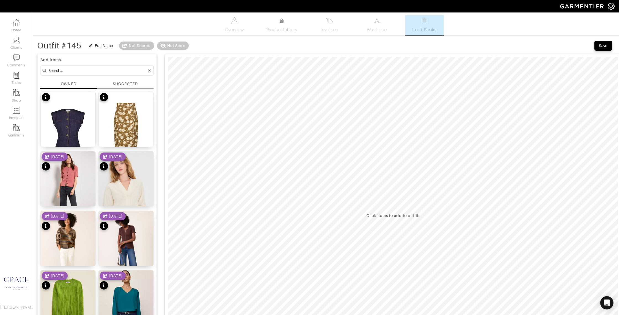
click at [75, 71] on input at bounding box center [97, 70] width 99 height 7
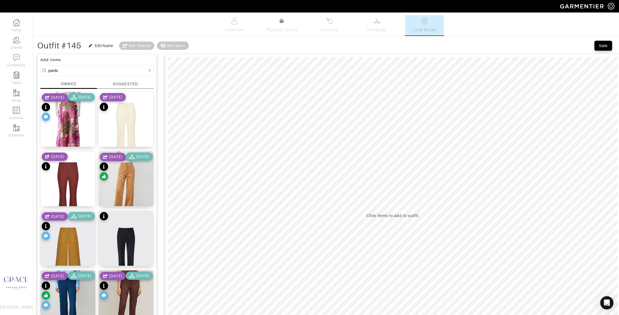
click at [74, 81] on div "OWNED" at bounding box center [68, 84] width 15 height 6
drag, startPoint x: 76, startPoint y: 70, endPoint x: 20, endPoint y: 68, distance: 56.1
click at [20, 69] on div "Company Settings Manage Subscription My Profile Stylists Sign Out Home Clients …" at bounding box center [309, 230] width 619 height 461
type input "bottoms"
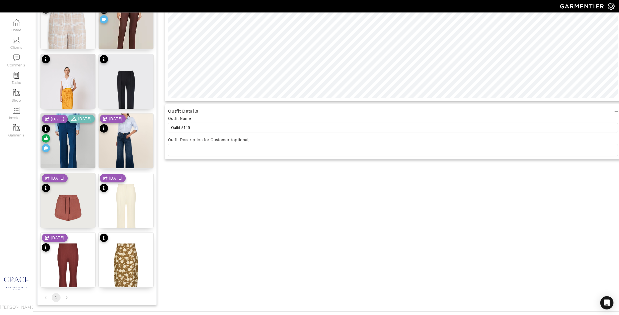
scroll to position [292, 0]
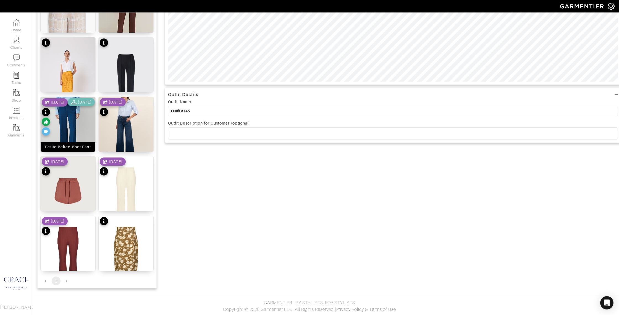
click at [73, 147] on div "Petite Belted Boot Pant" at bounding box center [68, 147] width 46 height 6
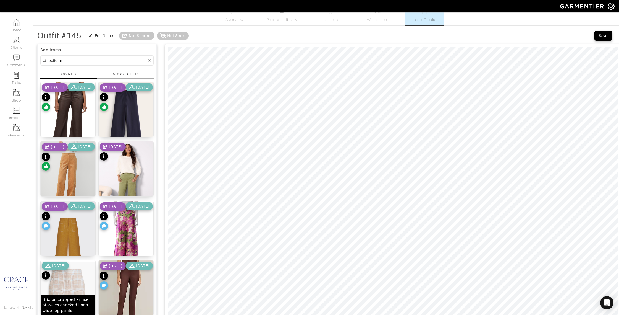
scroll to position [0, 0]
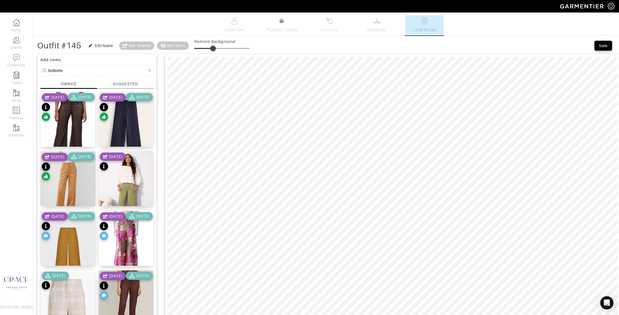
type input "35"
drag, startPoint x: 195, startPoint y: 49, endPoint x: 215, endPoint y: 50, distance: 19.6
click at [215, 50] on span at bounding box center [214, 49] width 6 height 6
drag, startPoint x: 67, startPoint y: 70, endPoint x: 32, endPoint y: 70, distance: 35.1
click at [33, 70] on div "Company Settings Manage Subscription My Profile Stylists Sign Out Home Clients …" at bounding box center [309, 290] width 619 height 580
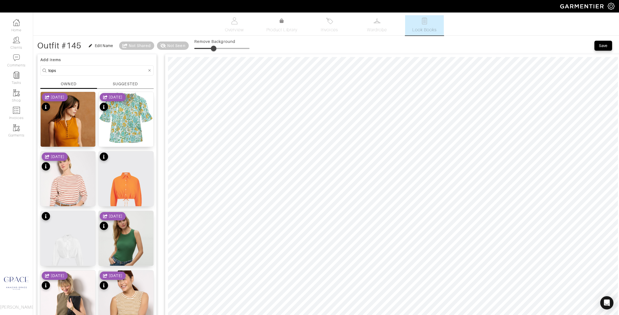
click at [123, 83] on div "SUGGESTED" at bounding box center [125, 84] width 25 height 6
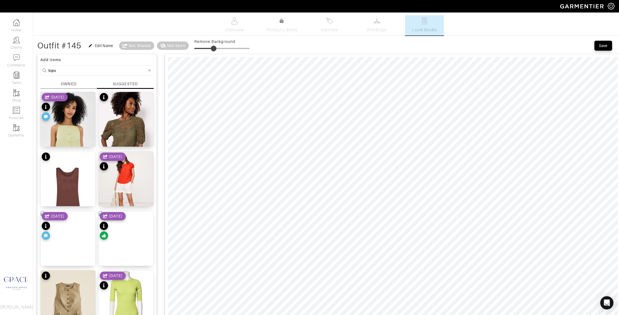
drag, startPoint x: 62, startPoint y: 81, endPoint x: 65, endPoint y: 81, distance: 2.8
click at [62, 81] on div "OWNED" at bounding box center [68, 84] width 15 height 6
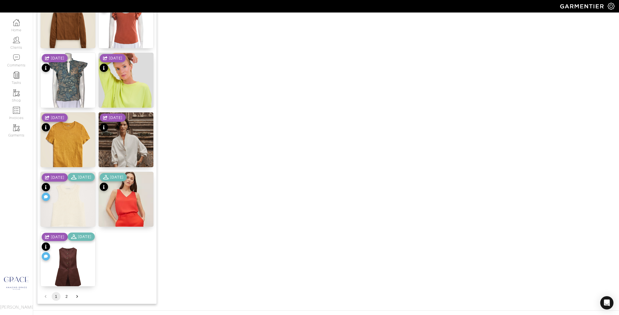
scroll to position [589, 0]
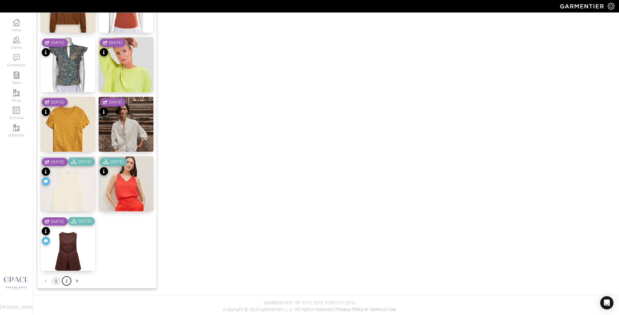
click at [67, 279] on button "2" at bounding box center [66, 280] width 9 height 9
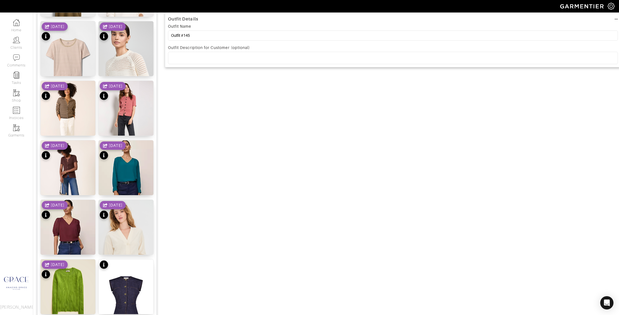
scroll to position [387, 0]
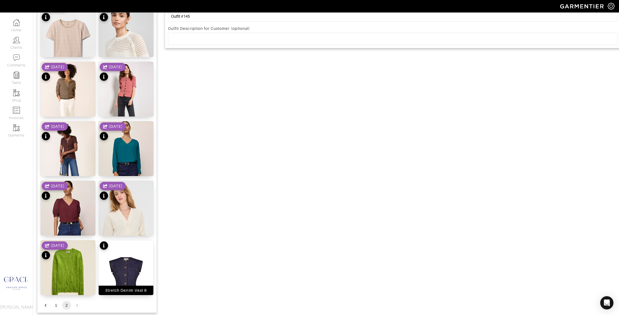
click at [119, 291] on div "Stretch Denim Vest 8" at bounding box center [125, 290] width 41 height 6
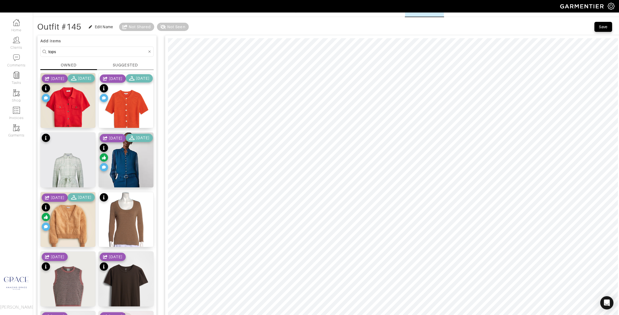
scroll to position [0, 0]
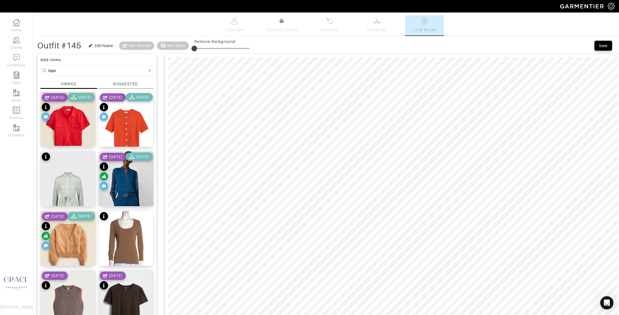
drag, startPoint x: 59, startPoint y: 70, endPoint x: 35, endPoint y: 69, distance: 24.6
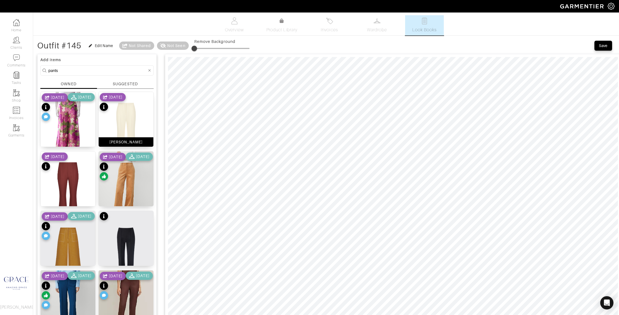
click at [129, 138] on div "[PERSON_NAME]" at bounding box center [126, 141] width 55 height 9
drag, startPoint x: 62, startPoint y: 72, endPoint x: 39, endPoint y: 70, distance: 22.7
click at [39, 70] on div "Add items pants OWNED SUGGESTED Printed Wide Leg Pants 4/24/25 5/08/25 Lynn Pan…" at bounding box center [96, 258] width 119 height 408
type input "shoes"
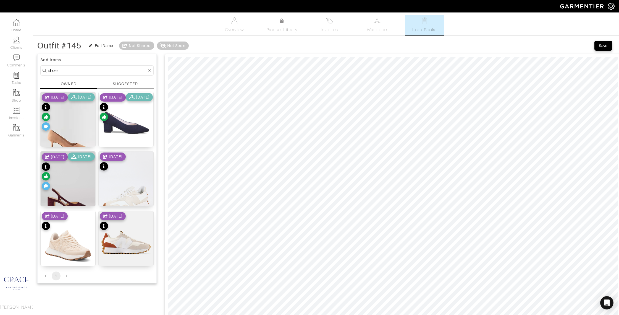
scroll to position [0, 0]
click at [70, 203] on div "Suede Toe Heel Pump" at bounding box center [68, 201] width 44 height 6
type input "0"
drag, startPoint x: 199, startPoint y: 48, endPoint x: 174, endPoint y: 51, distance: 25.1
click at [173, 50] on div "Outfit #145 Edit Name Not Shared Not Seen Remove Background" at bounding box center [143, 45] width 212 height 11
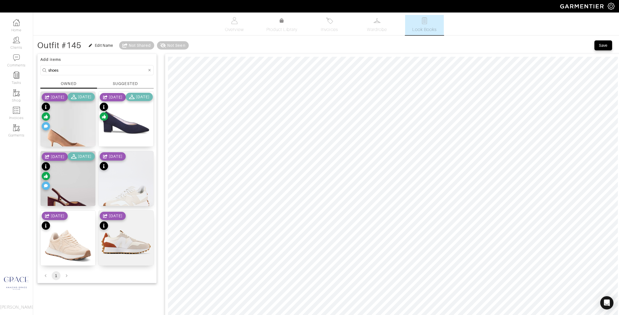
drag, startPoint x: 84, startPoint y: 203, endPoint x: 85, endPoint y: 200, distance: 3.7
click at [84, 203] on div "Suede Toe Heel Pump" at bounding box center [68, 201] width 44 height 6
drag, startPoint x: 80, startPoint y: 70, endPoint x: 21, endPoint y: 68, distance: 58.7
click at [21, 69] on div "Company Settings Manage Subscription My Profile Stylists Sign Out Home Clients …" at bounding box center [309, 292] width 619 height 584
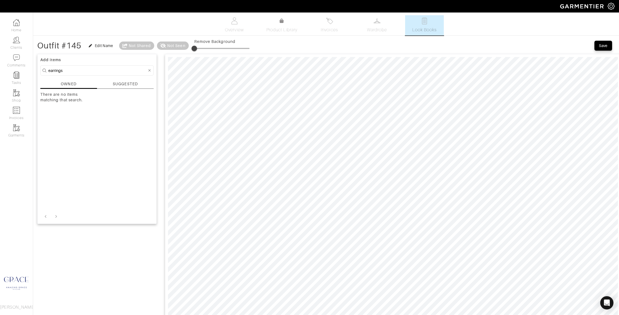
click at [113, 82] on div "SUGGESTED" at bounding box center [125, 84] width 25 height 6
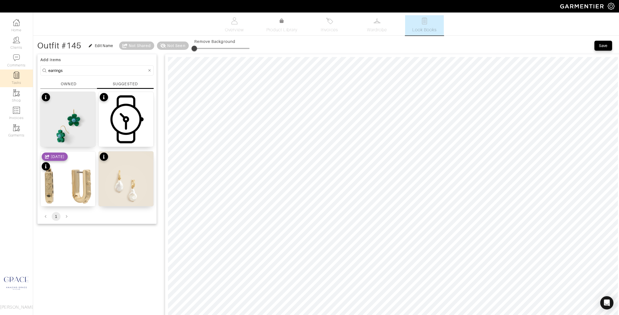
drag, startPoint x: 57, startPoint y: 70, endPoint x: 21, endPoint y: 70, distance: 35.7
click at [21, 70] on div "Company Settings Manage Subscription My Profile Stylists Sign Out Home Clients …" at bounding box center [309, 292] width 619 height 584
type input "jewelry"
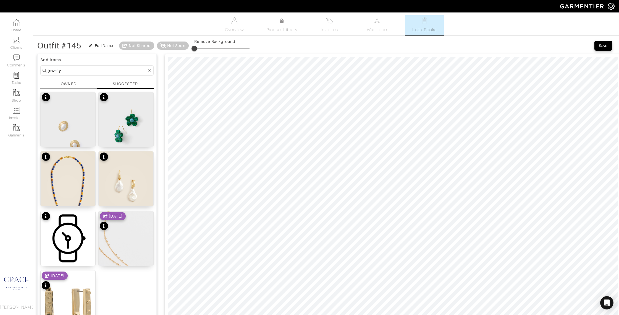
click at [75, 85] on div "OWNED" at bounding box center [68, 84] width 15 height 6
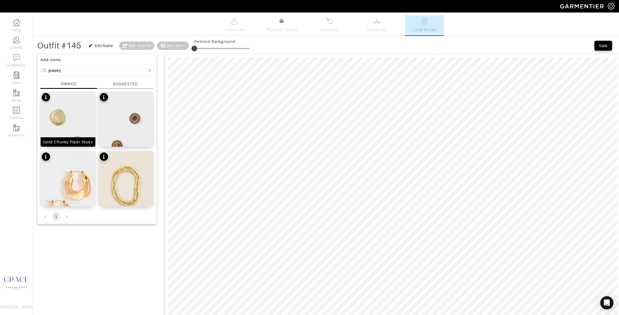
click at [77, 145] on div "Gold Chunky Piper Studs" at bounding box center [68, 141] width 55 height 9
drag, startPoint x: 196, startPoint y: 47, endPoint x: 171, endPoint y: 50, distance: 24.7
click at [171, 49] on div "Outfit #145 Edit Name Not Shared Not Seen Remove Background" at bounding box center [143, 45] width 212 height 11
drag, startPoint x: 198, startPoint y: 49, endPoint x: 203, endPoint y: 49, distance: 5.3
click at [203, 49] on span at bounding box center [202, 49] width 6 height 6
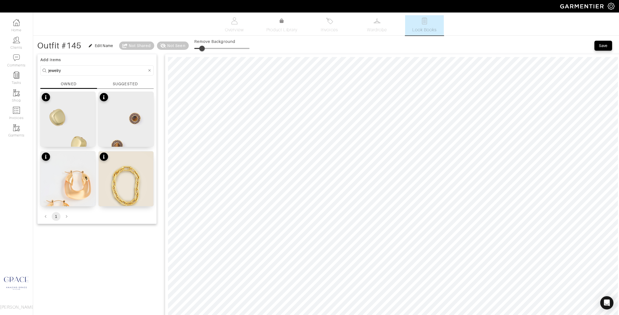
type input "0"
drag, startPoint x: 66, startPoint y: 72, endPoint x: 22, endPoint y: 70, distance: 44.3
click at [22, 70] on div "Company Settings Manage Subscription My Profile Stylists Sign Out Home Clients …" at bounding box center [309, 292] width 619 height 584
type input "shoes"
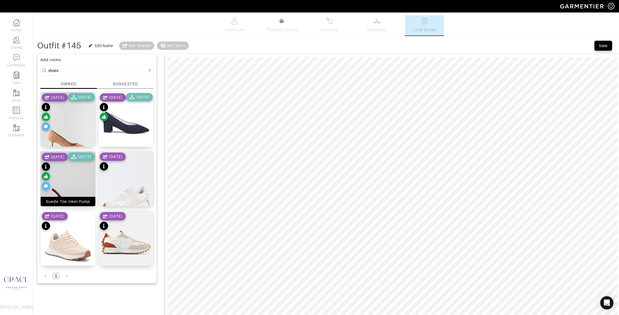
click at [75, 202] on div "Suede Toe Heel Pump" at bounding box center [68, 202] width 44 height 6
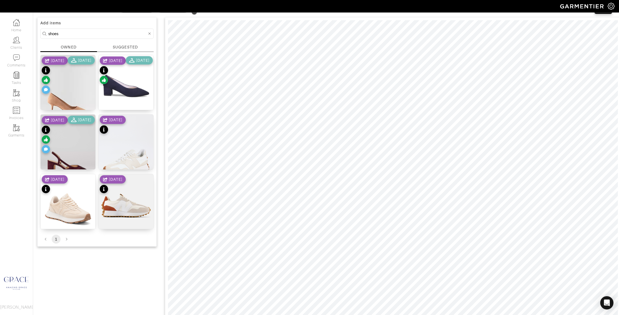
scroll to position [38, 0]
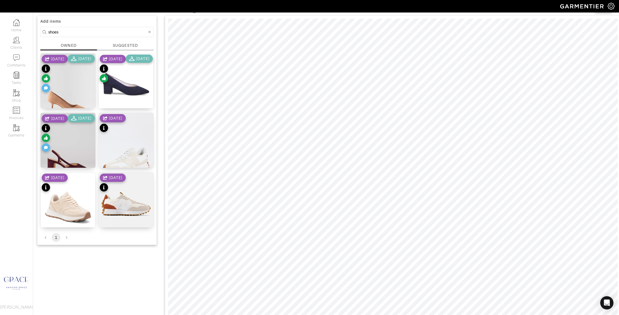
type input "14"
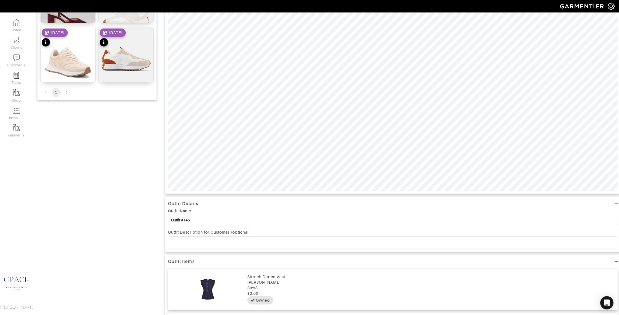
scroll to position [196, 0]
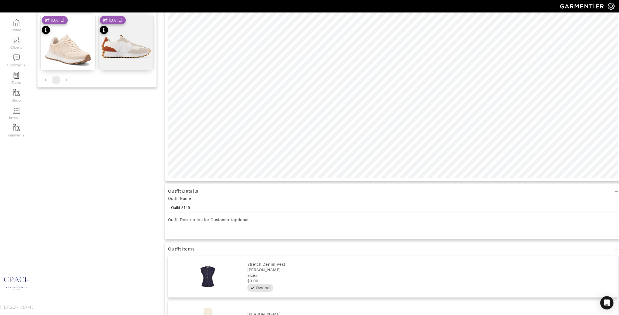
drag, startPoint x: 206, startPoint y: 232, endPoint x: 191, endPoint y: 217, distance: 20.7
click at [206, 232] on p at bounding box center [393, 229] width 441 height 5
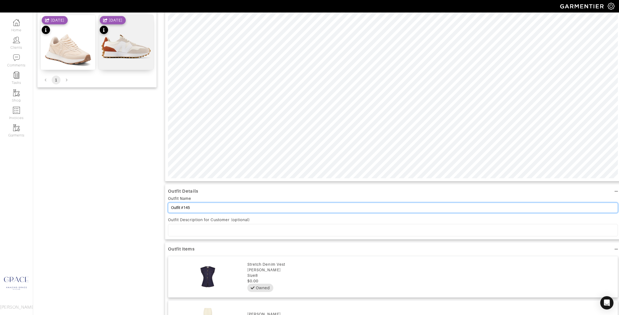
drag, startPoint x: 192, startPoint y: 208, endPoint x: 153, endPoint y: 207, distance: 38.7
click at [153, 207] on div "Add items shoes OWNED SUGGESTED Daphne Shoe 10/20/24 11/17/24 Ingrid Heel 38.5 …" at bounding box center [326, 144] width 578 height 578
type input "O"
type input "14"
type input "Op"
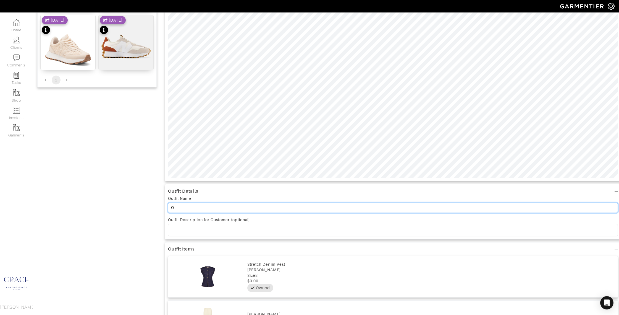
type input "14"
type input "Opt"
type input "14"
type input "Opti"
type input "14"
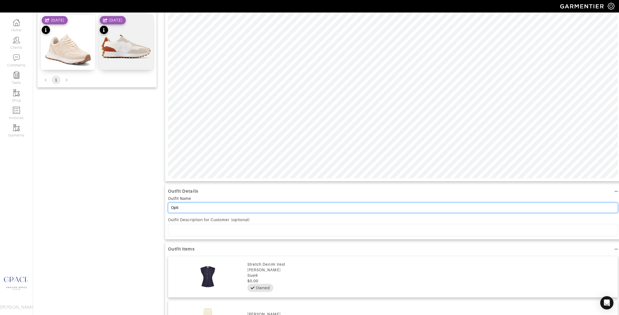
type input "Optio"
type input "14"
type input "Option"
type input "14"
type input "Option"
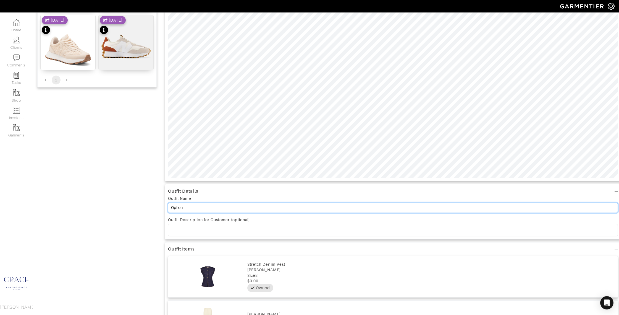
type input "14"
type input "Option 4"
type input "14"
drag, startPoint x: 184, startPoint y: 207, endPoint x: 153, endPoint y: 205, distance: 31.0
click at [153, 206] on div "Add items shoes OWNED SUGGESTED Daphne Shoe 10/20/24 11/17/24 Ingrid Heel 38.5 …" at bounding box center [326, 144] width 578 height 578
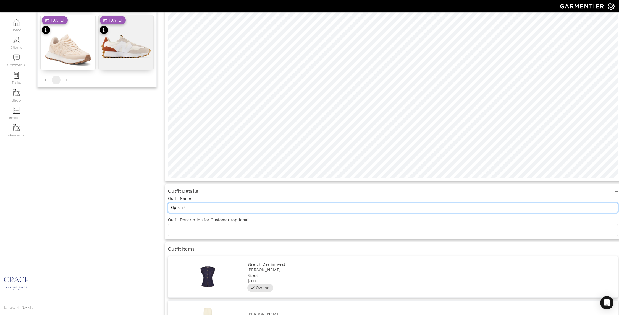
type input "L4"
type input "14"
type input "Lo4"
type input "14"
type input "Loo4"
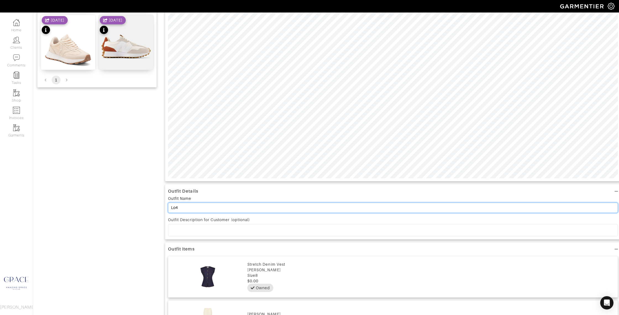
type input "14"
type input "Look4"
type input "14"
type input "Look 4"
type input "14"
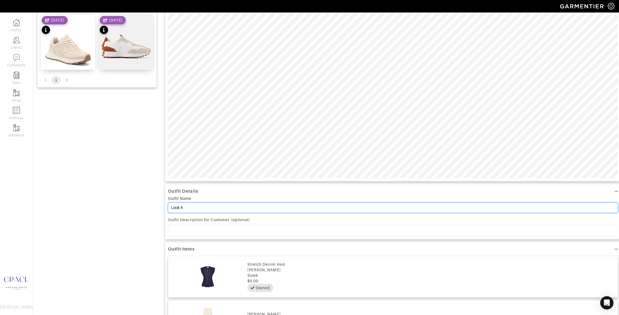
scroll to position [0, 0]
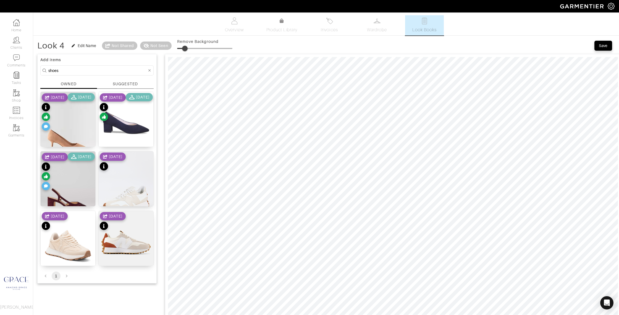
type input "Look 4"
click at [603, 42] on button "Save" at bounding box center [604, 46] width 18 height 10
type input "14"
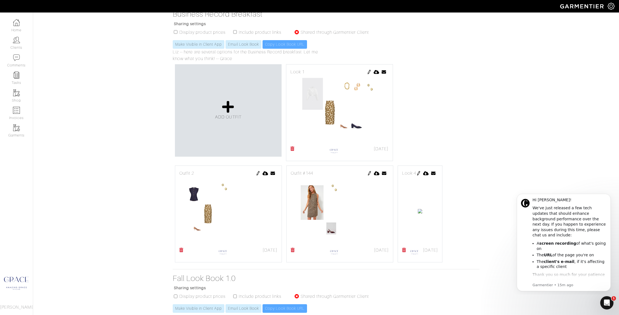
click at [369, 174] on img at bounding box center [369, 173] width 4 height 4
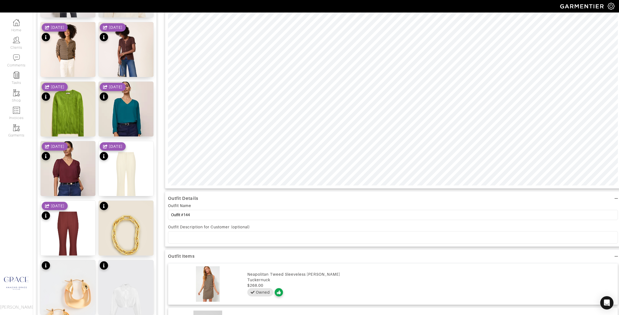
scroll to position [191, 0]
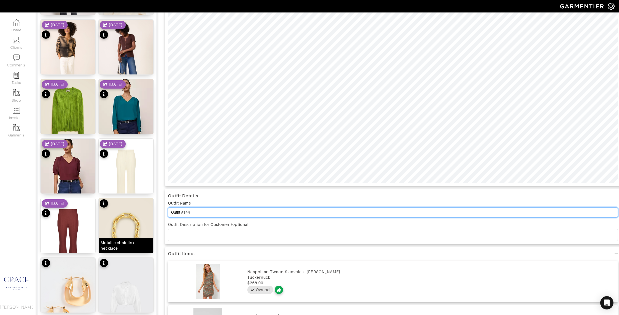
drag, startPoint x: 197, startPoint y: 214, endPoint x: 150, endPoint y: 211, distance: 46.6
click at [150, 211] on div "Add items OWNED SUGGESTED Stretch Denim Vest 8 Floral Pencil Skirt 10 Micha Sho…" at bounding box center [326, 273] width 578 height 826
drag, startPoint x: 187, startPoint y: 214, endPoint x: 180, endPoint y: 213, distance: 7.5
click at [180, 213] on input "Look 4" at bounding box center [393, 212] width 450 height 10
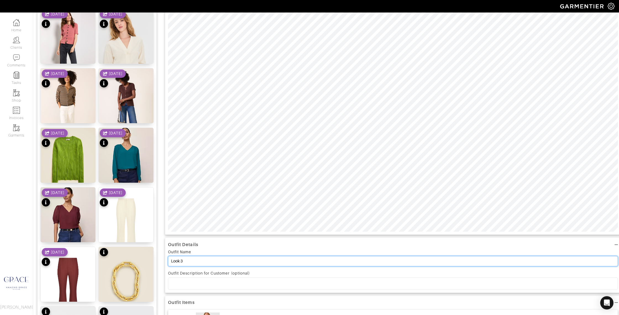
scroll to position [0, 0]
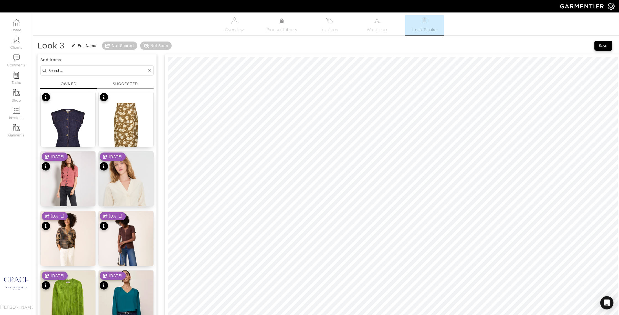
type input "Look 3"
click at [600, 43] on div "Save" at bounding box center [603, 46] width 9 height 6
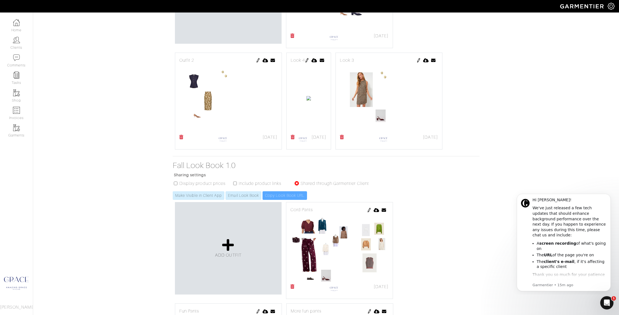
click at [309, 59] on img at bounding box center [307, 60] width 4 height 4
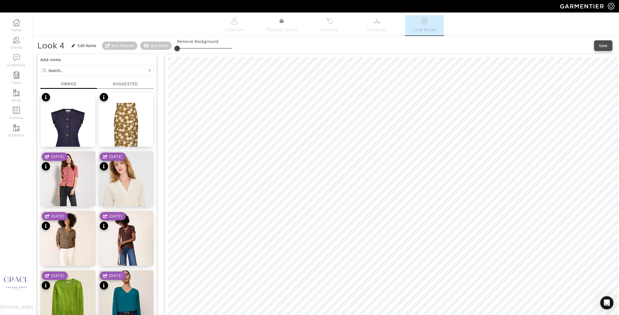
drag, startPoint x: 600, startPoint y: 46, endPoint x: 596, endPoint y: 47, distance: 4.8
click at [600, 46] on div "Save" at bounding box center [603, 46] width 9 height 6
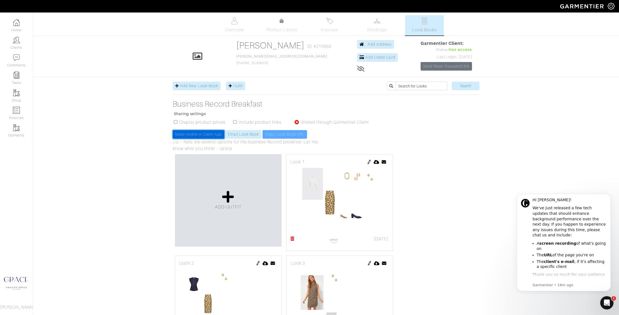
click at [207, 133] on link "Make Visible in Client App" at bounding box center [199, 134] width 52 height 9
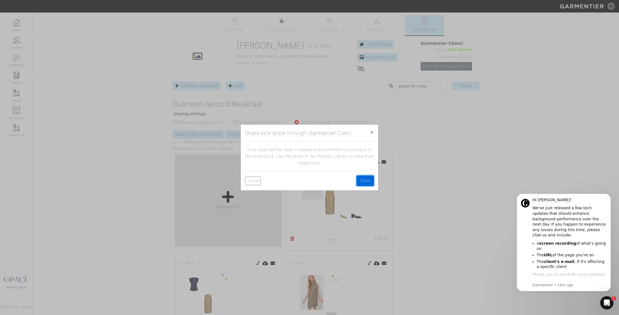
drag, startPoint x: 367, startPoint y: 181, endPoint x: 320, endPoint y: 160, distance: 50.9
click at [367, 180] on button "Share" at bounding box center [365, 180] width 17 height 11
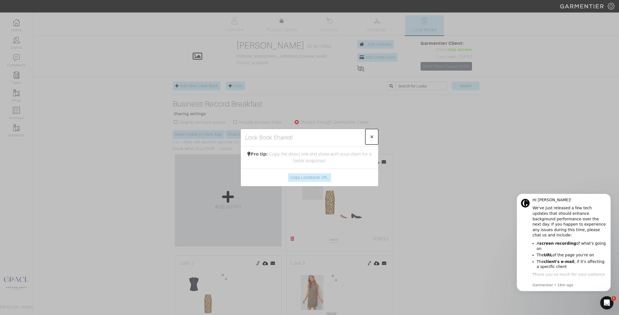
click at [370, 137] on span "×" at bounding box center [372, 136] width 4 height 7
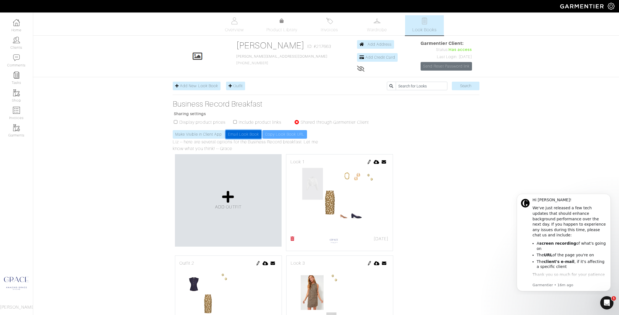
click at [242, 133] on link "Email Look Book" at bounding box center [244, 134] width 36 height 9
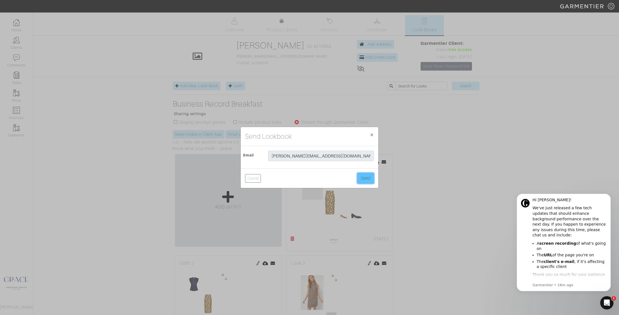
click at [369, 177] on button "Send" at bounding box center [365, 178] width 17 height 11
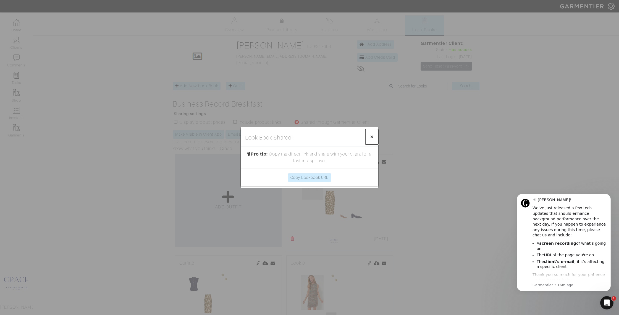
click at [372, 134] on span "×" at bounding box center [372, 136] width 4 height 7
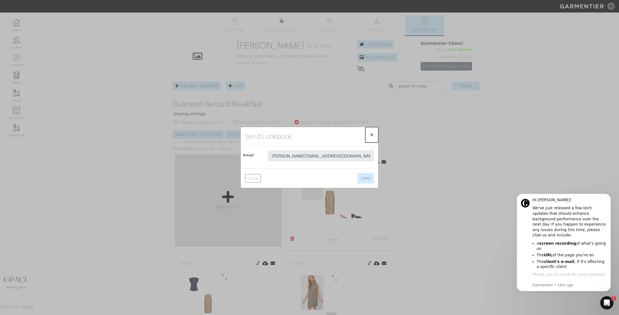
click at [372, 134] on span "×" at bounding box center [372, 134] width 4 height 7
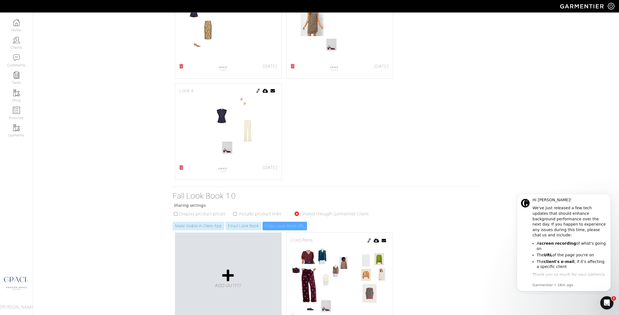
scroll to position [285, 0]
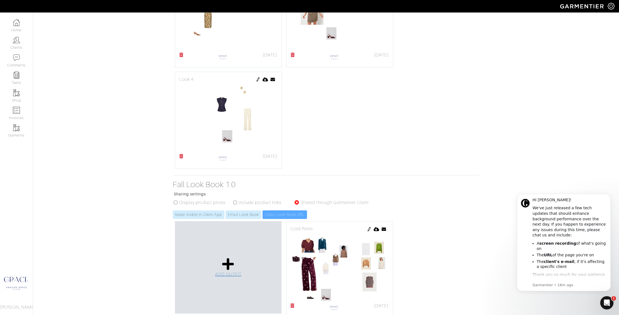
click at [230, 265] on icon at bounding box center [228, 263] width 12 height 13
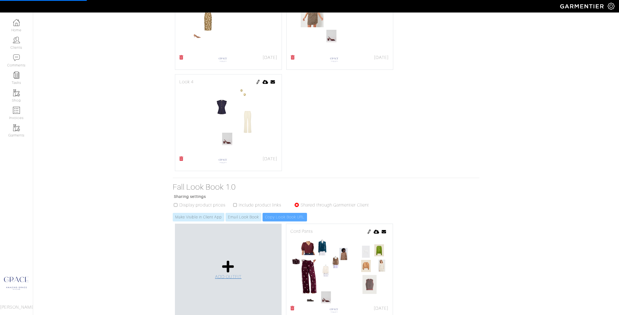
click at [228, 266] on icon at bounding box center [228, 266] width 12 height 13
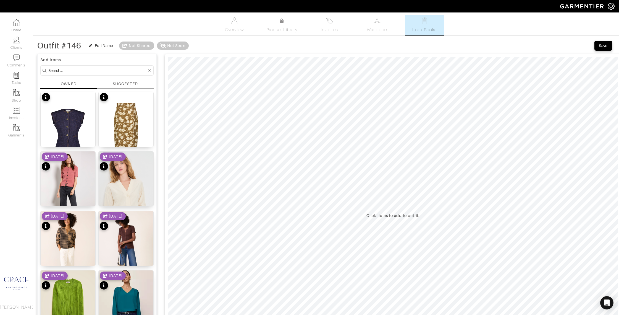
click at [60, 70] on input at bounding box center [97, 70] width 99 height 7
type input "shoes"
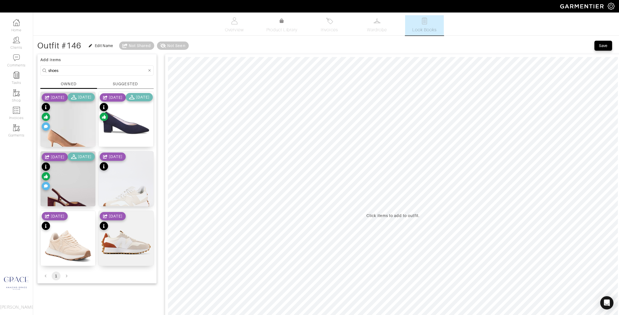
scroll to position [5, 0]
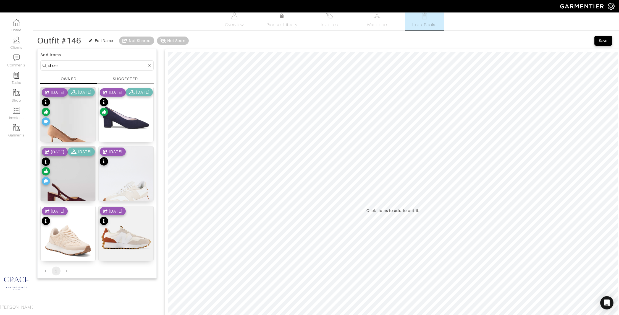
click at [129, 75] on div "Add items shoes OWNED SUGGESTED Daphne Shoe 10/20/24 11/17/24 Ingrid Heel 38.5 …" at bounding box center [96, 163] width 119 height 229
click at [128, 77] on div "SUGGESTED" at bounding box center [125, 79] width 25 height 6
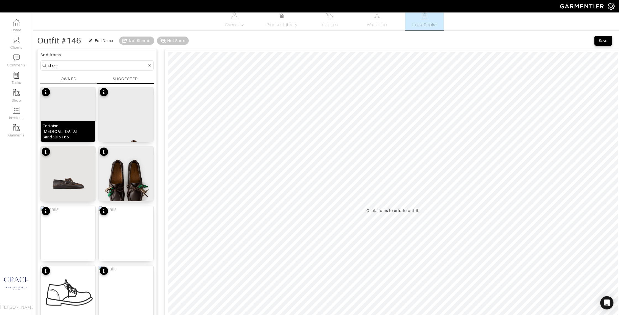
click at [74, 132] on div "Tortoise Muse Sandals $165" at bounding box center [68, 131] width 51 height 17
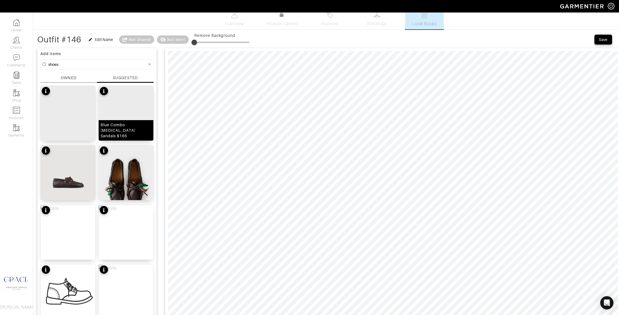
scroll to position [6, 0]
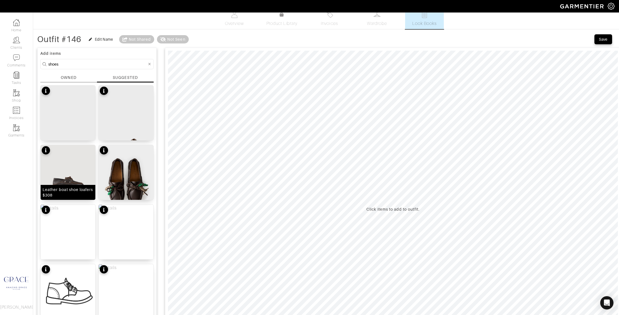
click at [71, 191] on div "Leather boat shoe loafers $308" at bounding box center [68, 192] width 51 height 11
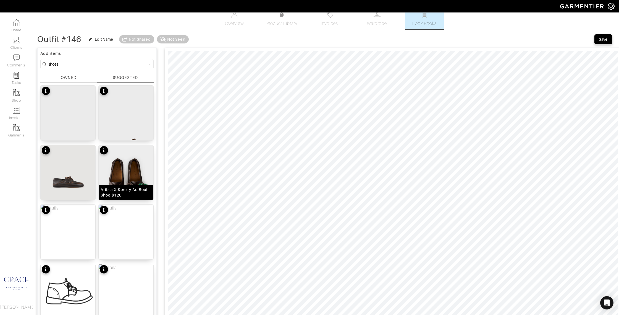
scroll to position [7, 0]
click at [136, 193] on div "Aritzia X Sperry Ao Boat Shoe $120" at bounding box center [126, 191] width 51 height 11
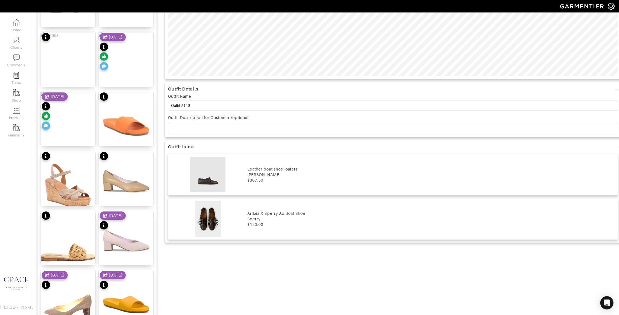
scroll to position [0, 0]
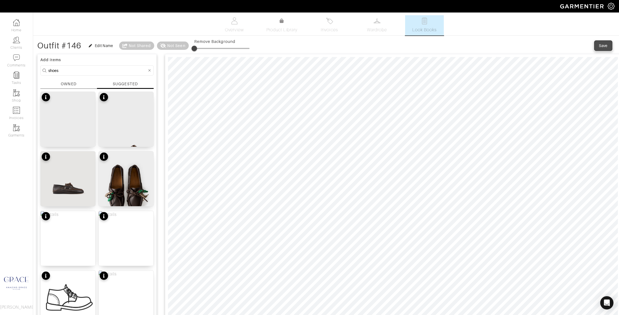
click at [602, 43] on div "Save" at bounding box center [603, 46] width 9 height 6
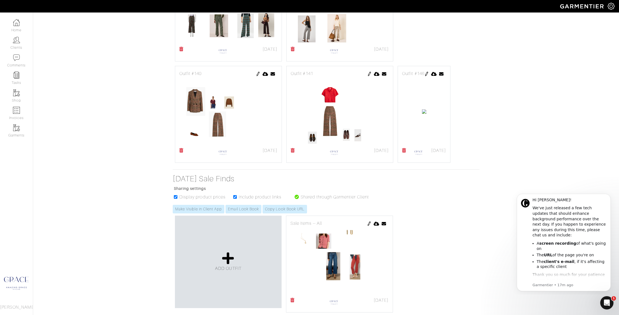
scroll to position [644, 0]
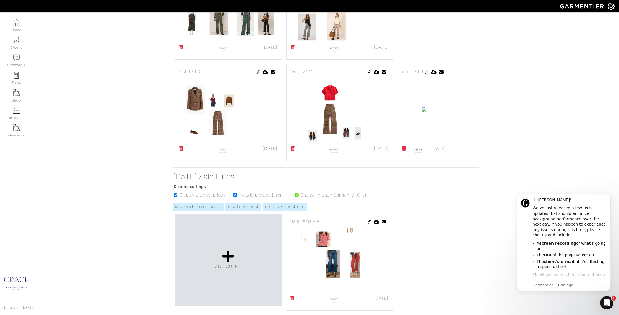
click at [425, 74] on img at bounding box center [427, 72] width 4 height 4
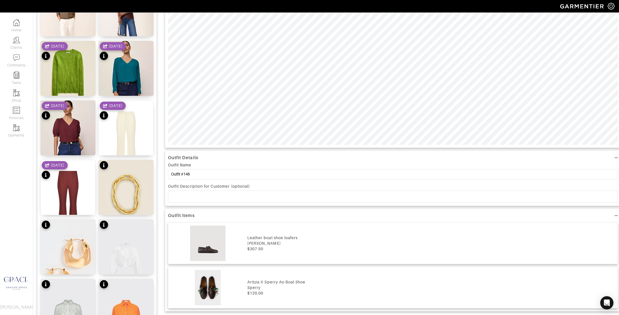
scroll to position [249, 0]
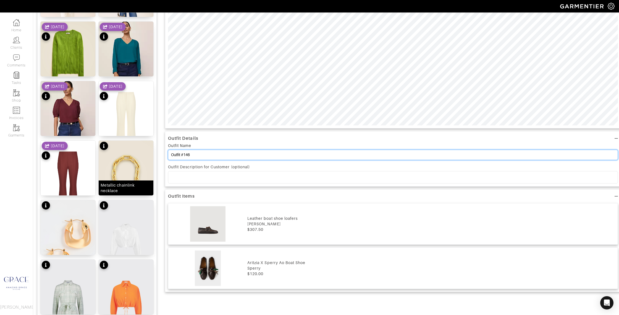
drag, startPoint x: 193, startPoint y: 154, endPoint x: 141, endPoint y: 151, distance: 52.3
click at [141, 151] on div "Add items OWNED SUGGESTED Stretch Denim Vest 8 Floral Pencil Skirt 10 Micha Sho…" at bounding box center [326, 216] width 578 height 826
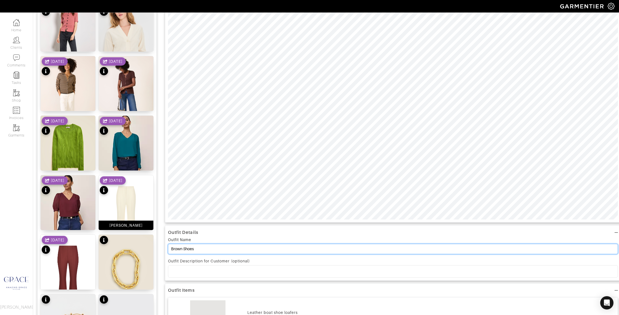
scroll to position [0, 0]
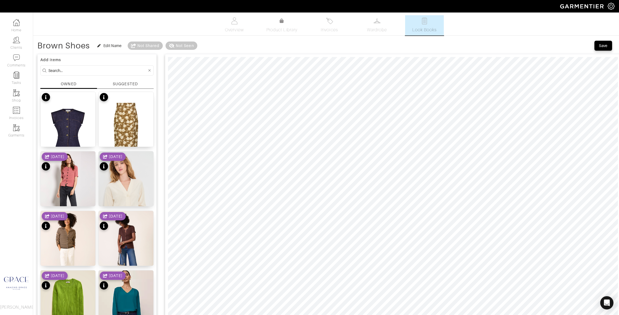
type input "Brown Shoes"
click at [74, 71] on input at bounding box center [97, 70] width 99 height 7
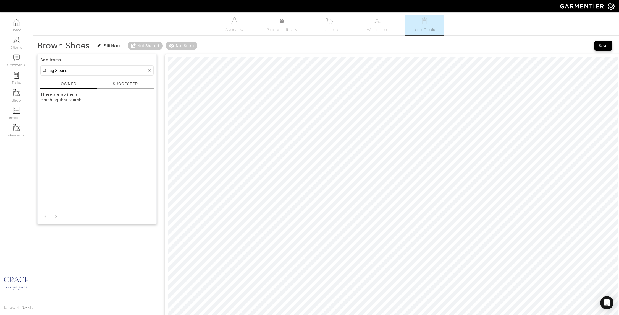
click at [118, 85] on div "SUGGESTED" at bounding box center [125, 84] width 25 height 6
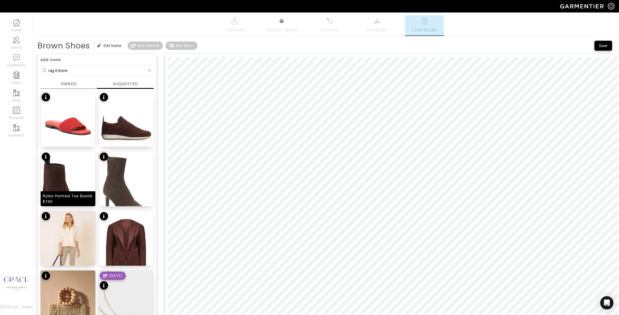
drag, startPoint x: 60, startPoint y: 200, endPoint x: 72, endPoint y: 199, distance: 12.0
click at [60, 200] on div "Rylee Pointed Toe Bootie $150" at bounding box center [68, 198] width 51 height 11
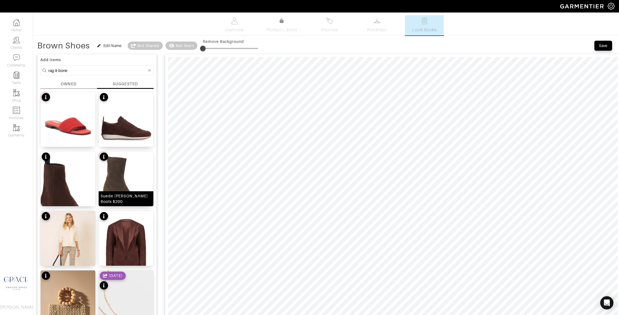
click at [133, 179] on img at bounding box center [126, 185] width 55 height 69
click at [128, 142] on div "retro runner $224" at bounding box center [125, 142] width 35 height 6
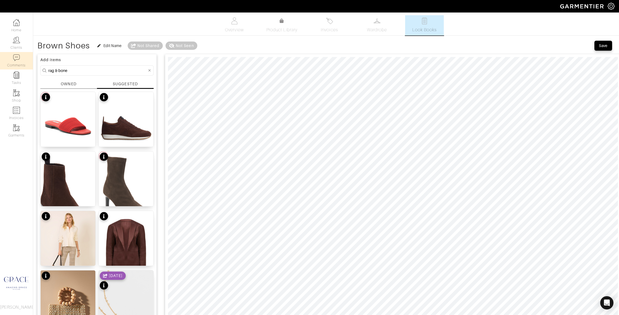
drag, startPoint x: 87, startPoint y: 72, endPoint x: 28, endPoint y: 66, distance: 58.3
click at [28, 66] on div "Company Settings Manage Subscription My Profile Stylists Sign Out Home Clients …" at bounding box center [309, 314] width 619 height 629
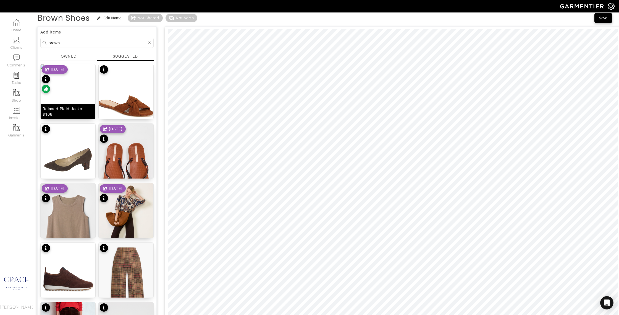
scroll to position [59, 0]
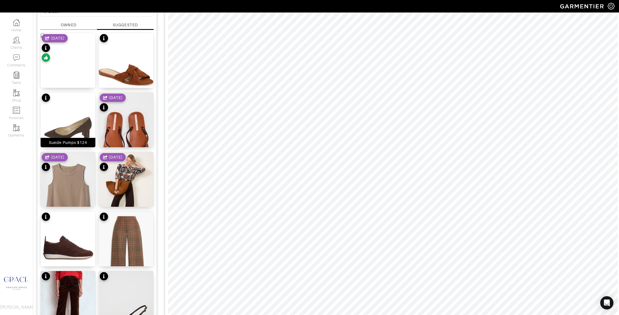
click at [89, 142] on div "Suede Pumps $124" at bounding box center [68, 142] width 55 height 9
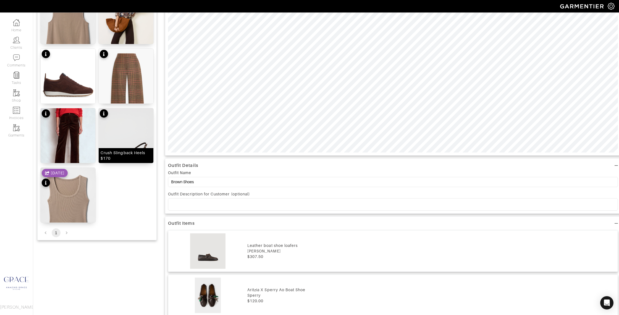
click at [122, 158] on div "Crush Slingback Heels $170" at bounding box center [126, 155] width 51 height 11
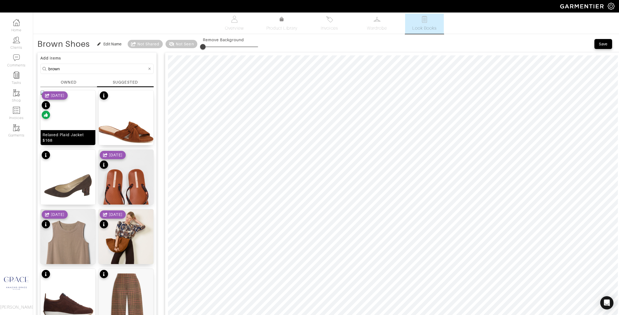
scroll to position [0, 0]
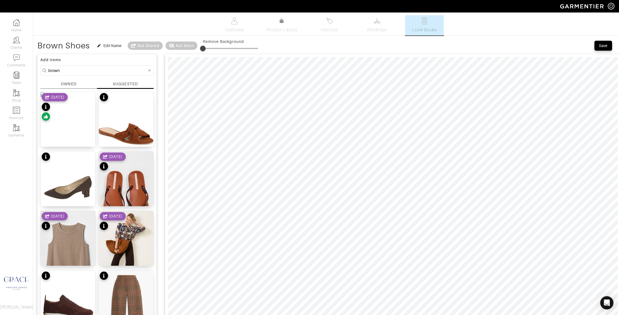
drag, startPoint x: 57, startPoint y: 70, endPoint x: 34, endPoint y: 70, distance: 22.4
type input "shoes"
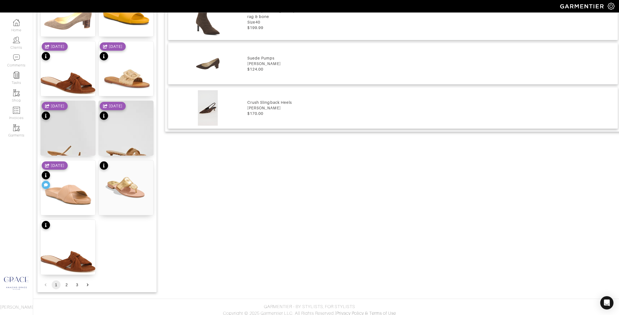
scroll to position [589, 0]
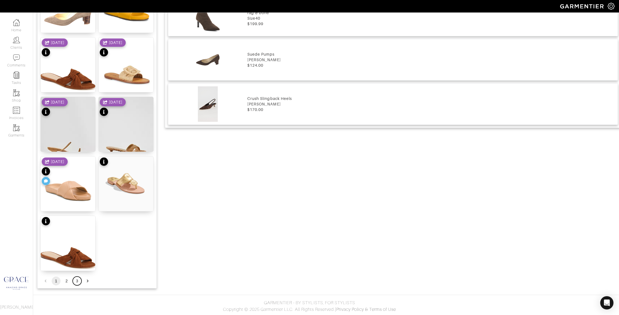
click at [76, 278] on button "3" at bounding box center [77, 280] width 9 height 9
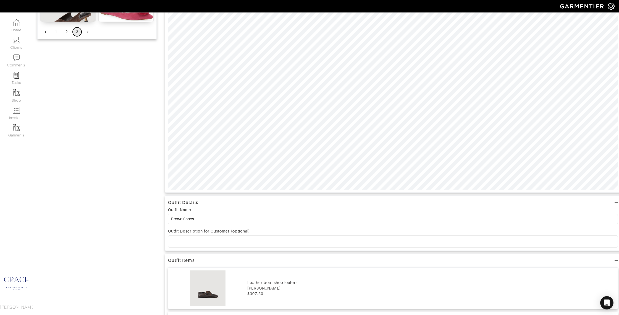
scroll to position [0, 0]
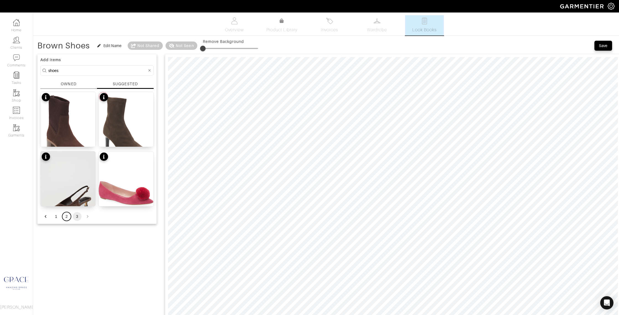
click at [67, 215] on button "2" at bounding box center [66, 216] width 9 height 9
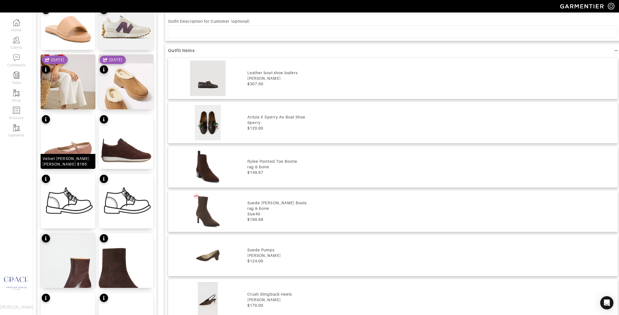
scroll to position [385, 0]
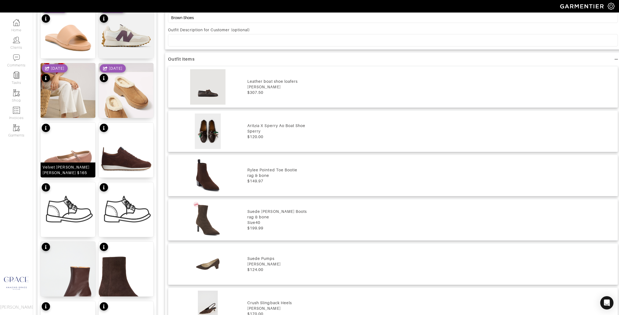
click at [71, 172] on div "Velvet Mary Jane $165" at bounding box center [68, 169] width 51 height 11
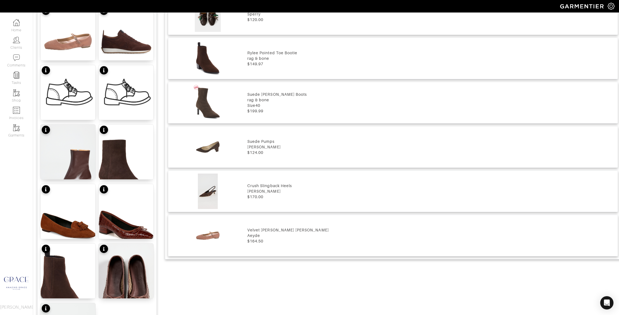
scroll to position [504, 0]
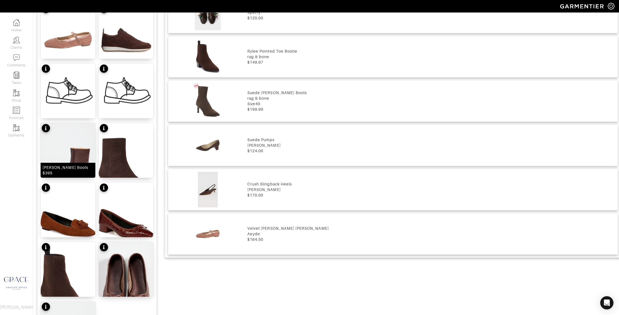
click at [74, 174] on div "Wally Ankle Boots $395" at bounding box center [68, 169] width 51 height 11
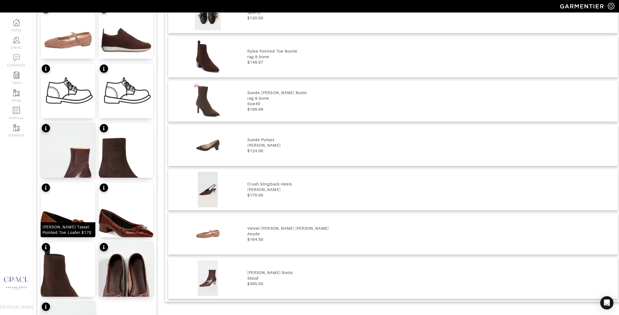
click at [73, 231] on div "Cleo Tassel Pointed Toe Loafer $170" at bounding box center [68, 229] width 51 height 11
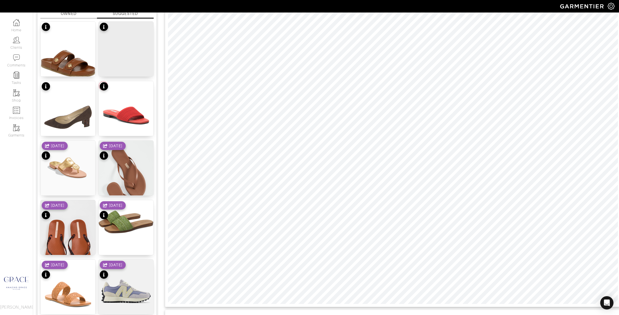
scroll to position [72, 0]
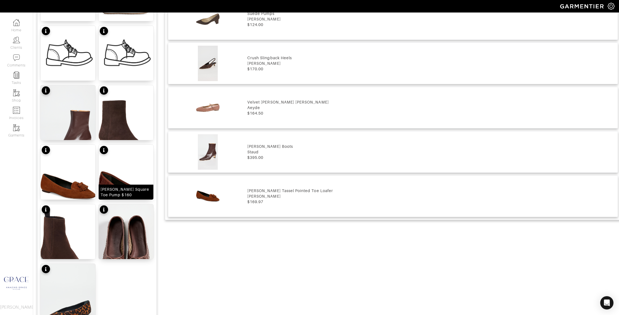
click at [134, 194] on div "Cecile Square Toe Pump $160" at bounding box center [126, 191] width 51 height 11
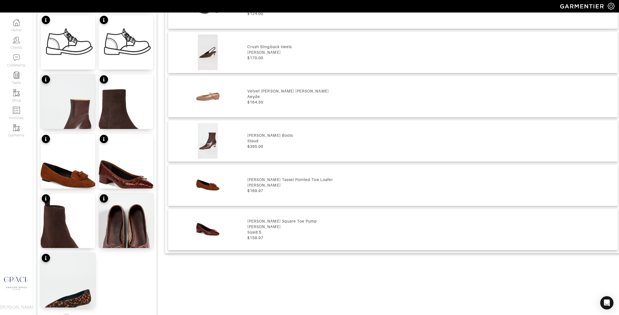
scroll to position [589, 0]
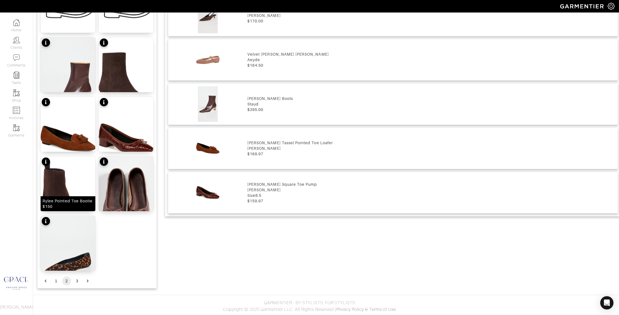
click at [66, 205] on div "Rylee Pointed Toe Bootie $150" at bounding box center [68, 203] width 51 height 11
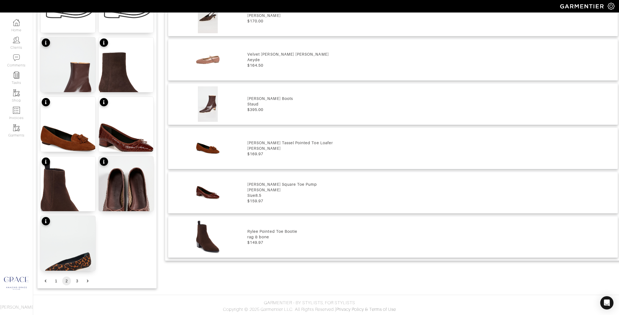
drag, startPoint x: 121, startPoint y: 206, endPoint x: 114, endPoint y: 211, distance: 8.6
click at [121, 206] on div "Jada Flats $360" at bounding box center [126, 206] width 31 height 6
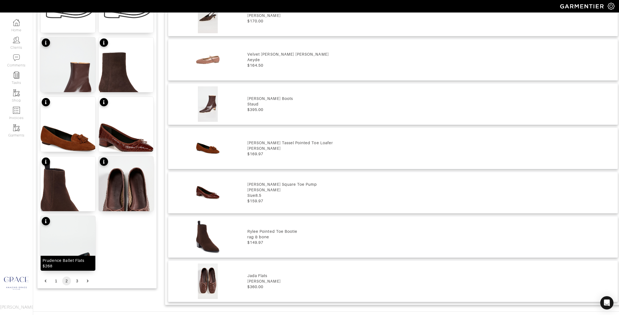
click at [85, 268] on div "Prudence Ballet Flats $268" at bounding box center [68, 262] width 51 height 11
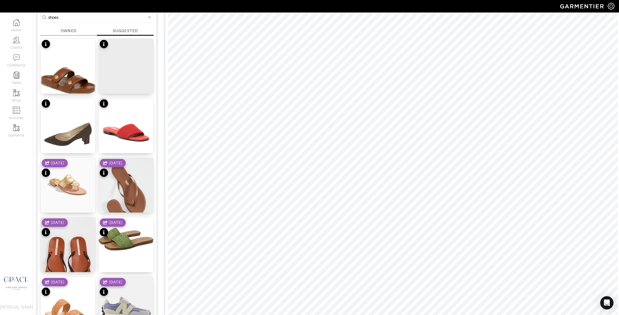
scroll to position [0, 0]
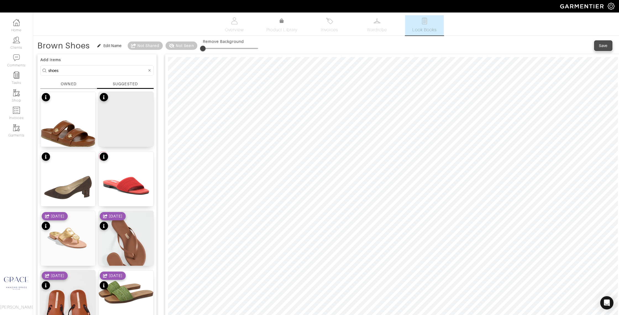
drag, startPoint x: 601, startPoint y: 45, endPoint x: 596, endPoint y: 53, distance: 9.7
click at [601, 45] on div "Save" at bounding box center [603, 46] width 9 height 6
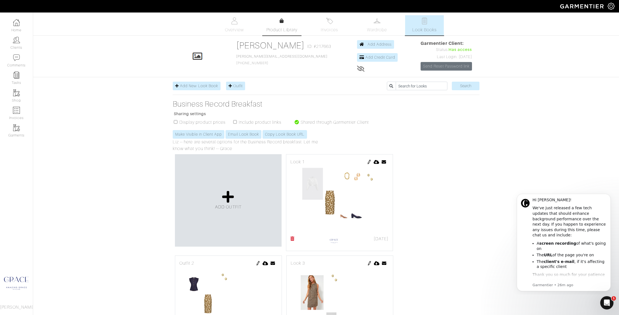
drag, startPoint x: 278, startPoint y: 24, endPoint x: 280, endPoint y: 24, distance: 2.8
click at [278, 24] on link "Product Library" at bounding box center [282, 25] width 39 height 15
